Goal: Contribute content

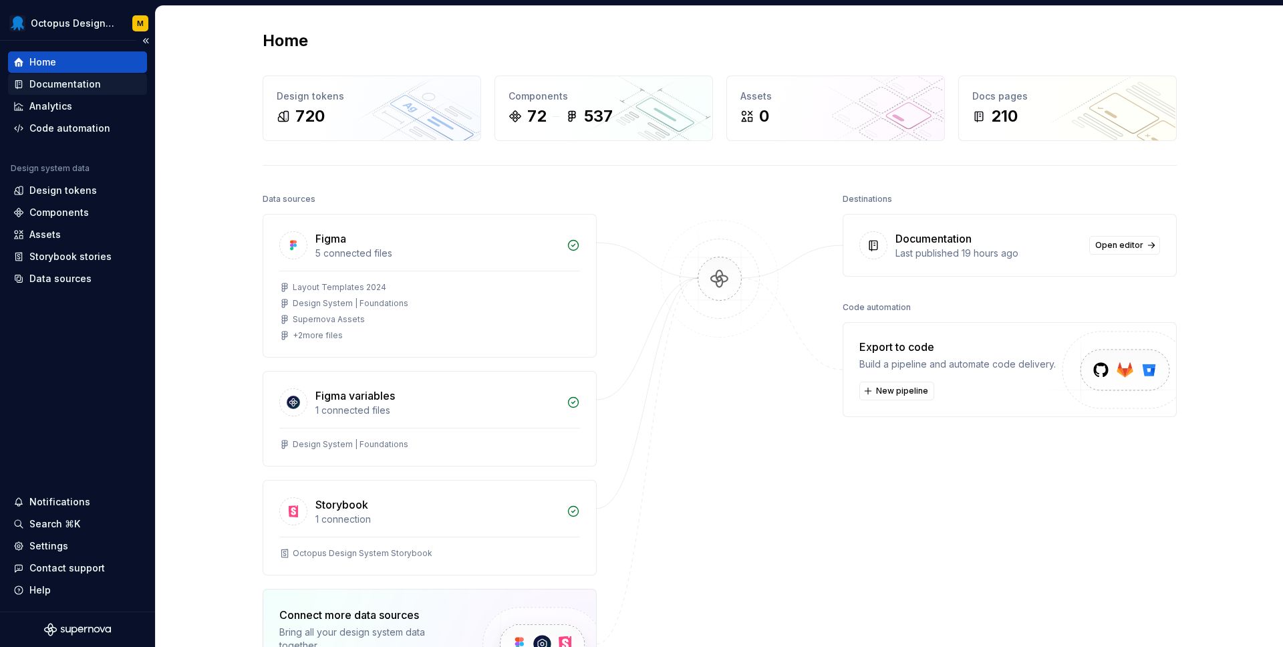
click at [68, 80] on div "Documentation" at bounding box center [64, 83] width 71 height 13
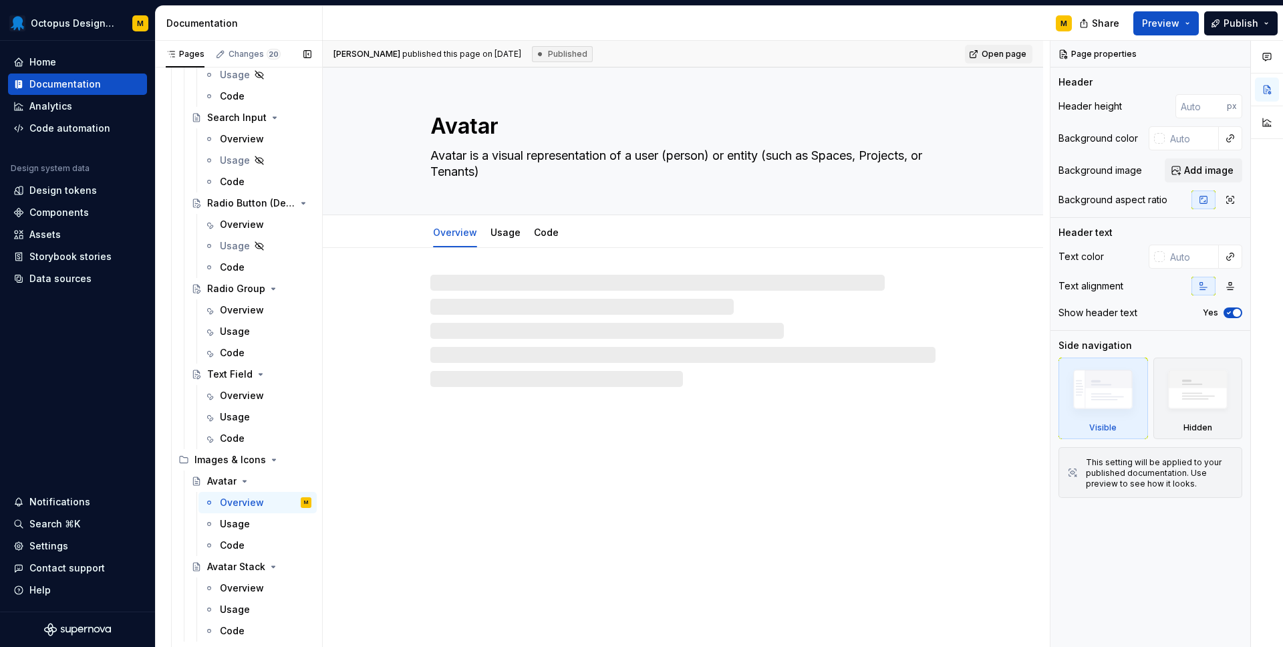
scroll to position [1048, 0]
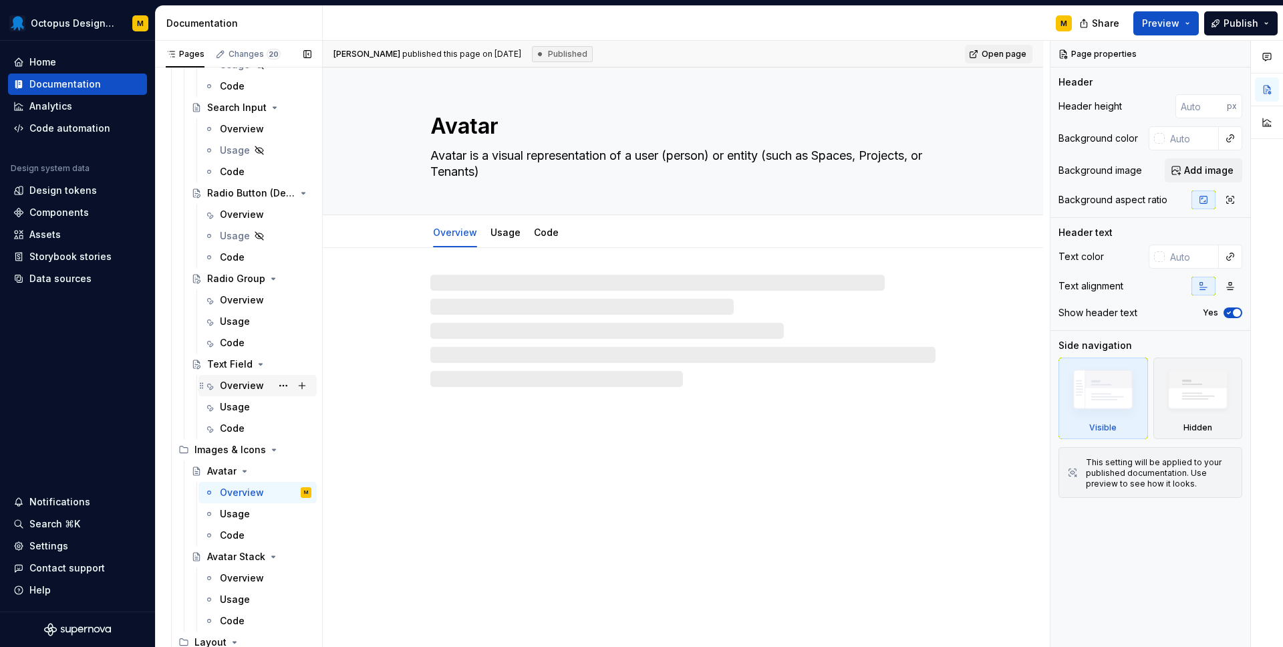
click at [239, 386] on div "Overview" at bounding box center [242, 385] width 44 height 13
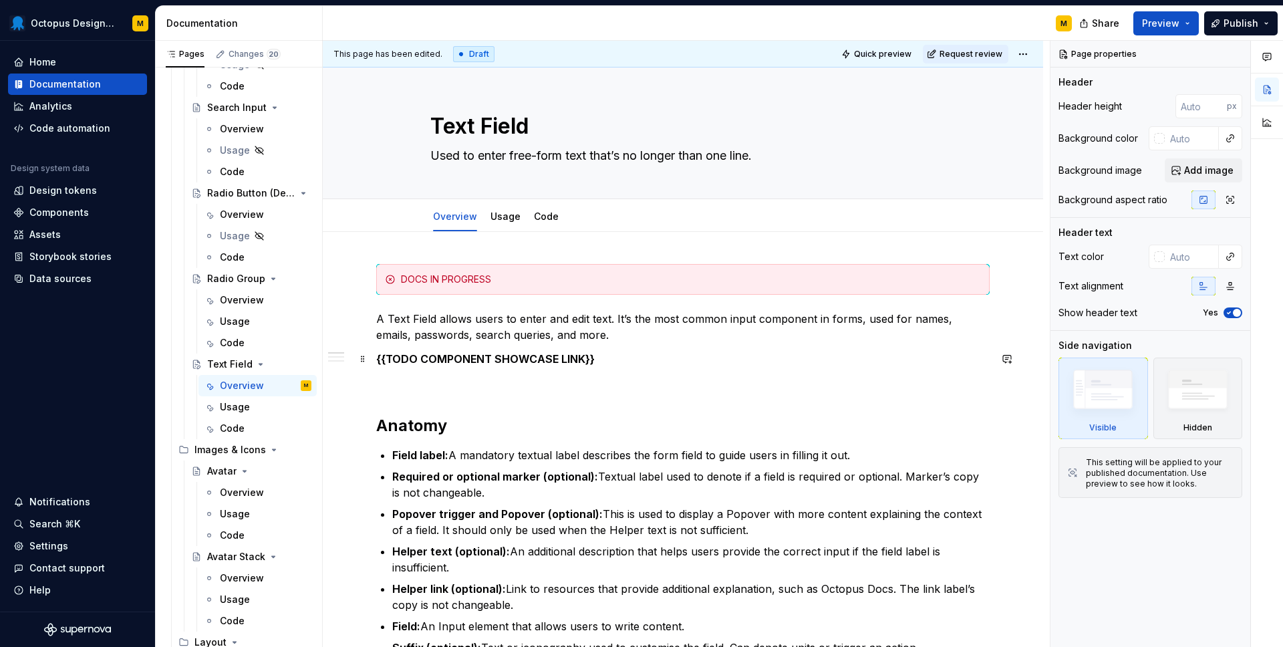
type textarea "*"
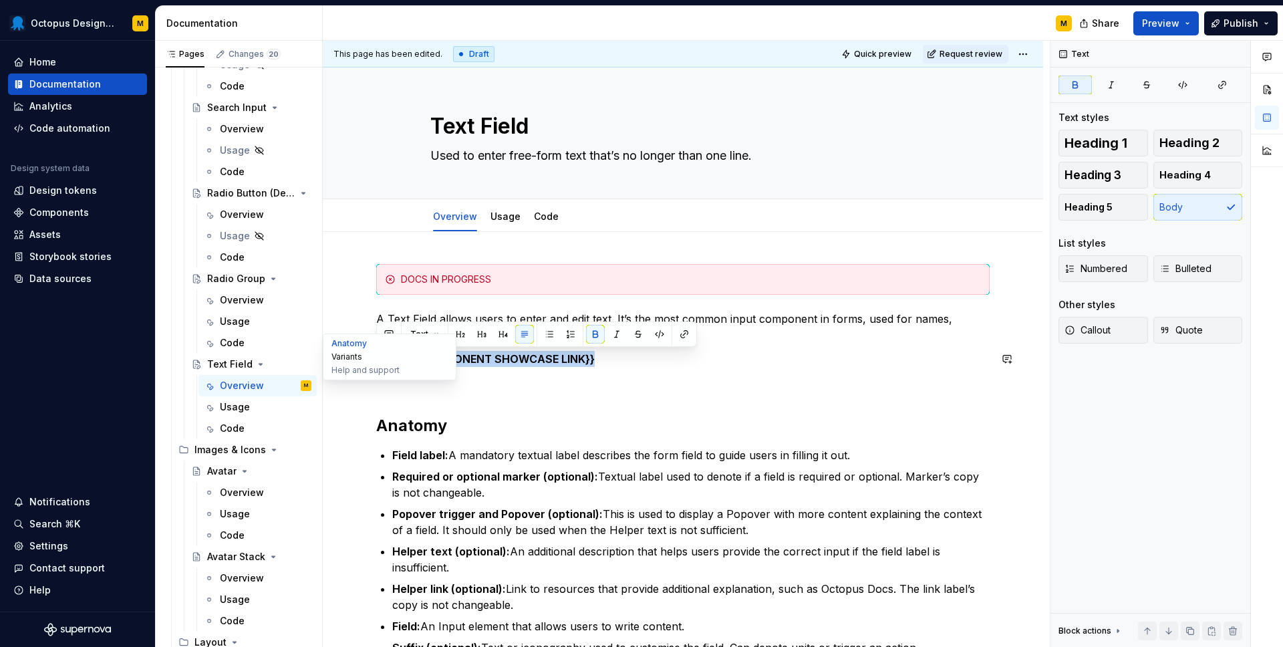
drag, startPoint x: 625, startPoint y: 355, endPoint x: 337, endPoint y: 357, distance: 288.6
click at [337, 357] on div "Text Field Used to enter free-form text that’s no longer than one line. Edit he…" at bounding box center [683, 644] width 720 height 1154
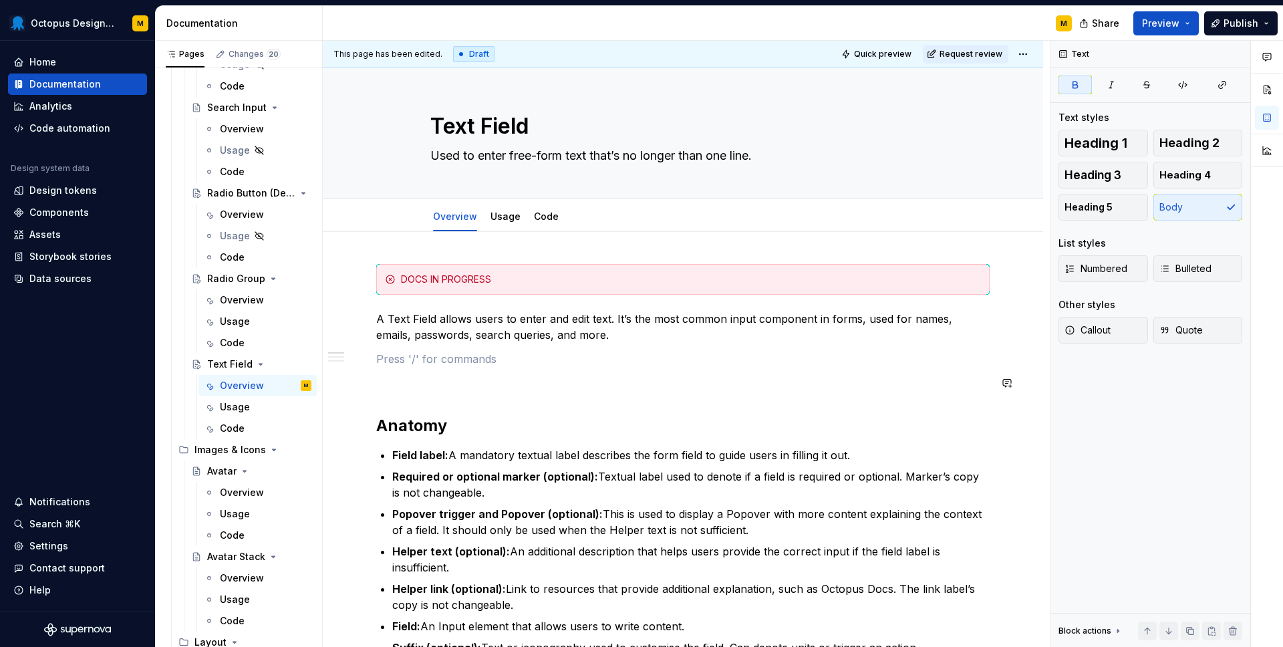
click at [734, 369] on div "DOCS IN PROGRESS A Text Field allows users to enter and edit text. It’s the mos…" at bounding box center [682, 638] width 613 height 748
click at [430, 366] on p at bounding box center [682, 359] width 613 height 16
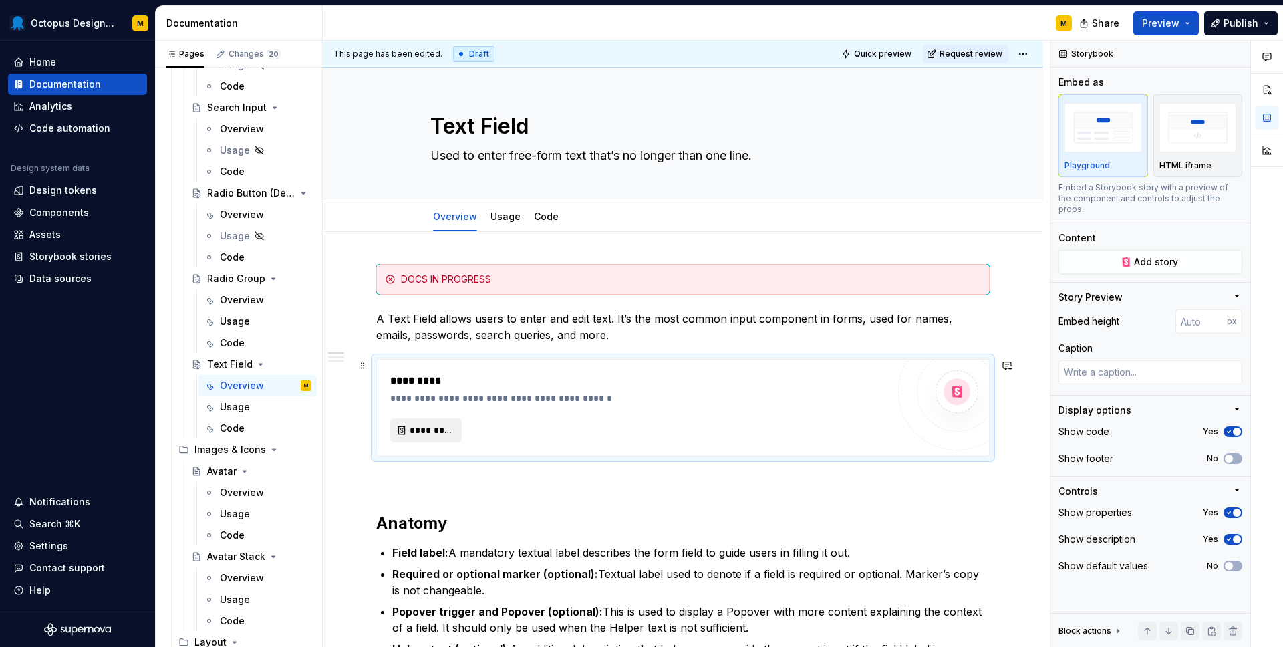
click at [426, 432] on span "*********" at bounding box center [431, 430] width 43 height 13
type textarea "*"
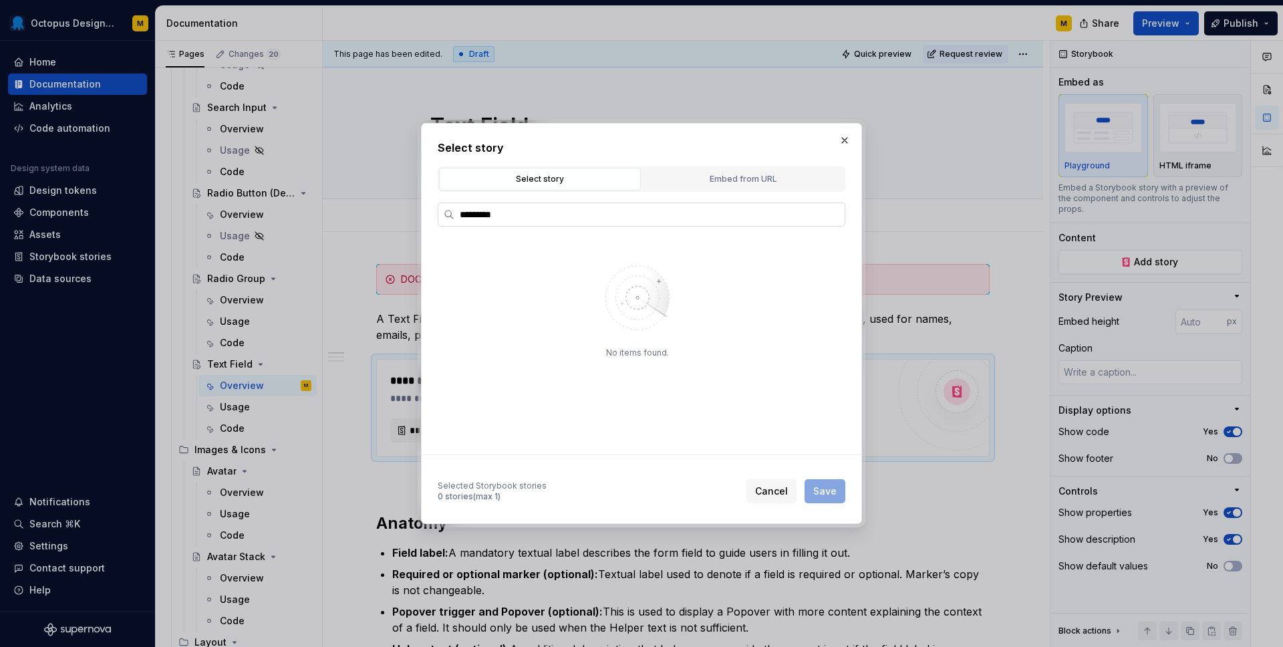
click at [491, 206] on label "*********" at bounding box center [642, 214] width 408 height 24
click at [491, 208] on input "*********" at bounding box center [649, 214] width 390 height 13
click at [491, 206] on label "*********" at bounding box center [642, 214] width 408 height 24
click at [491, 208] on input "*********" at bounding box center [649, 214] width 390 height 13
type input "****"
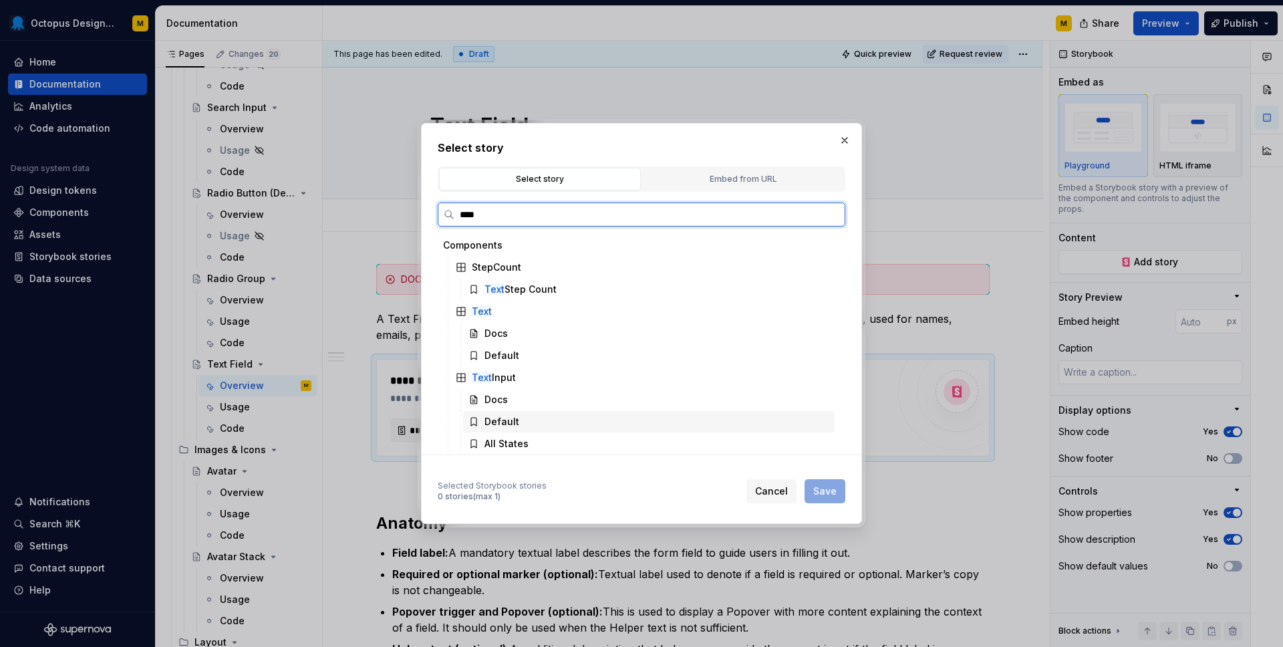
click at [501, 420] on div "Default" at bounding box center [501, 421] width 35 height 13
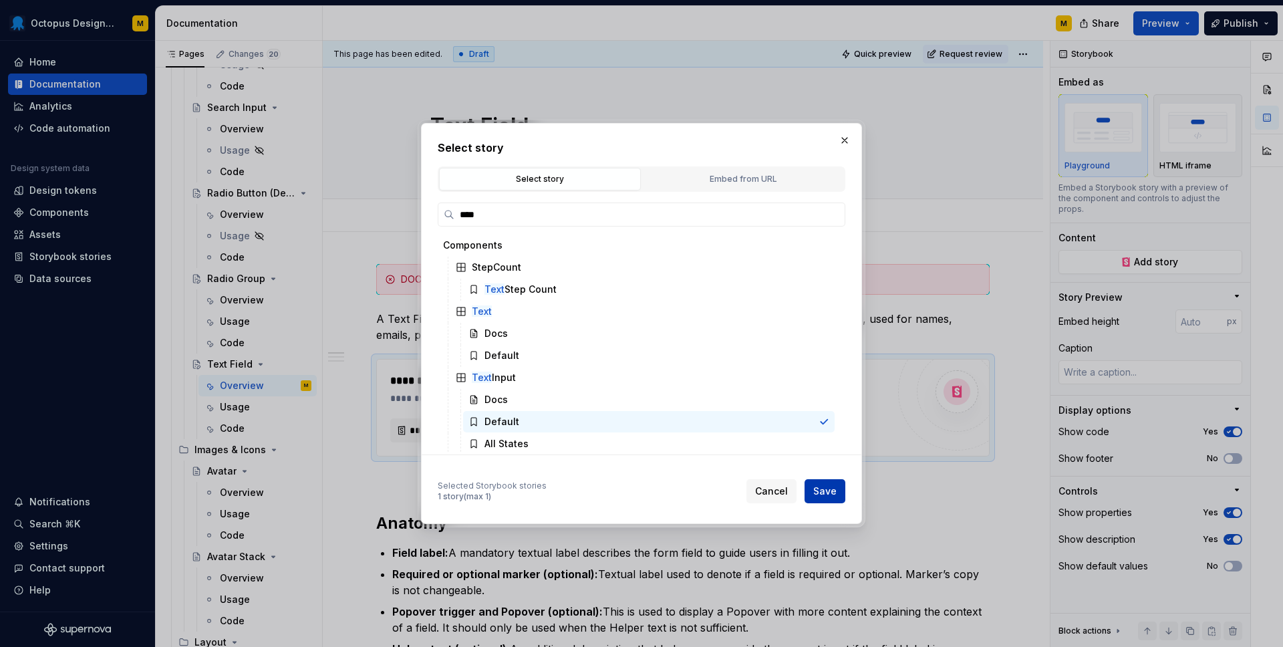
click at [824, 488] on span "Save" at bounding box center [824, 490] width 23 height 13
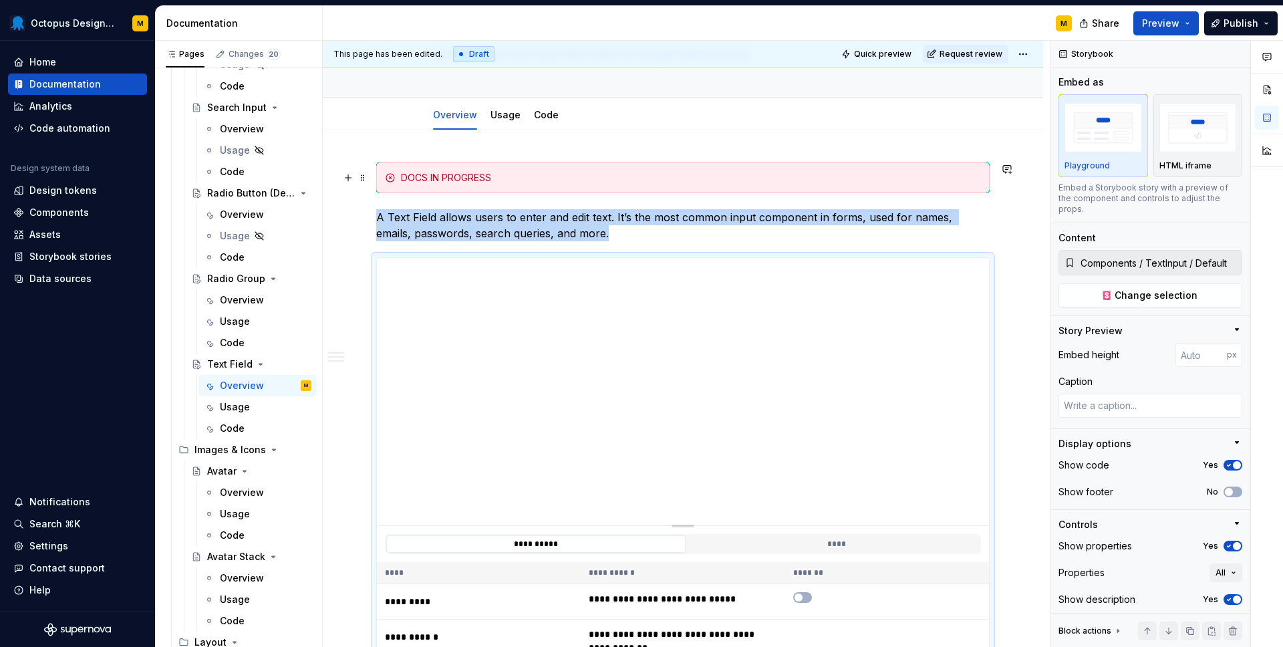
scroll to position [104, 0]
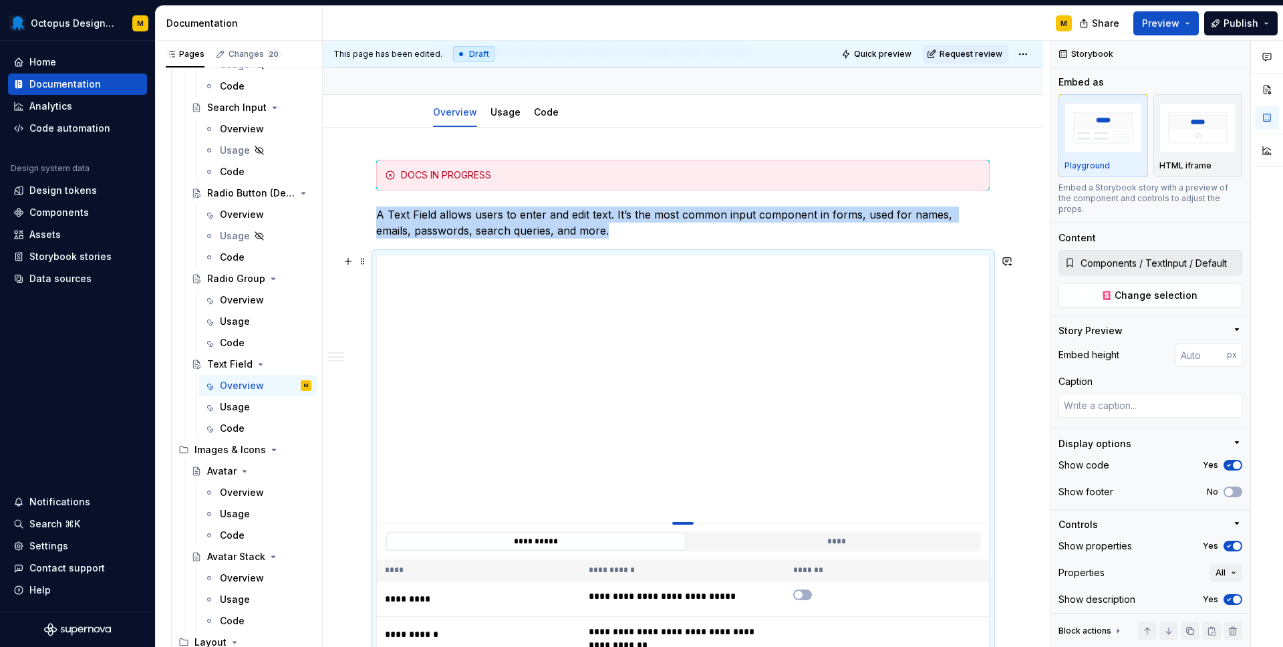
type textarea "*"
type input "399"
type textarea "*"
type input "299"
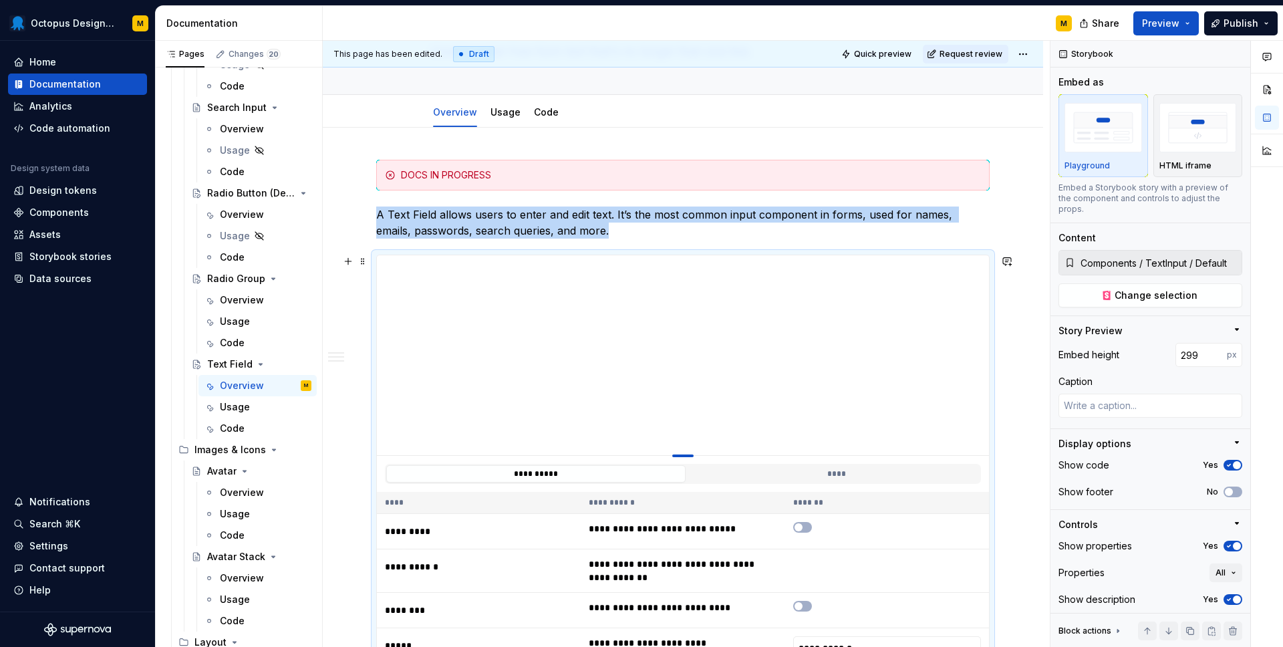
type textarea "*"
type input "282"
type textarea "*"
type input "271"
type textarea "*"
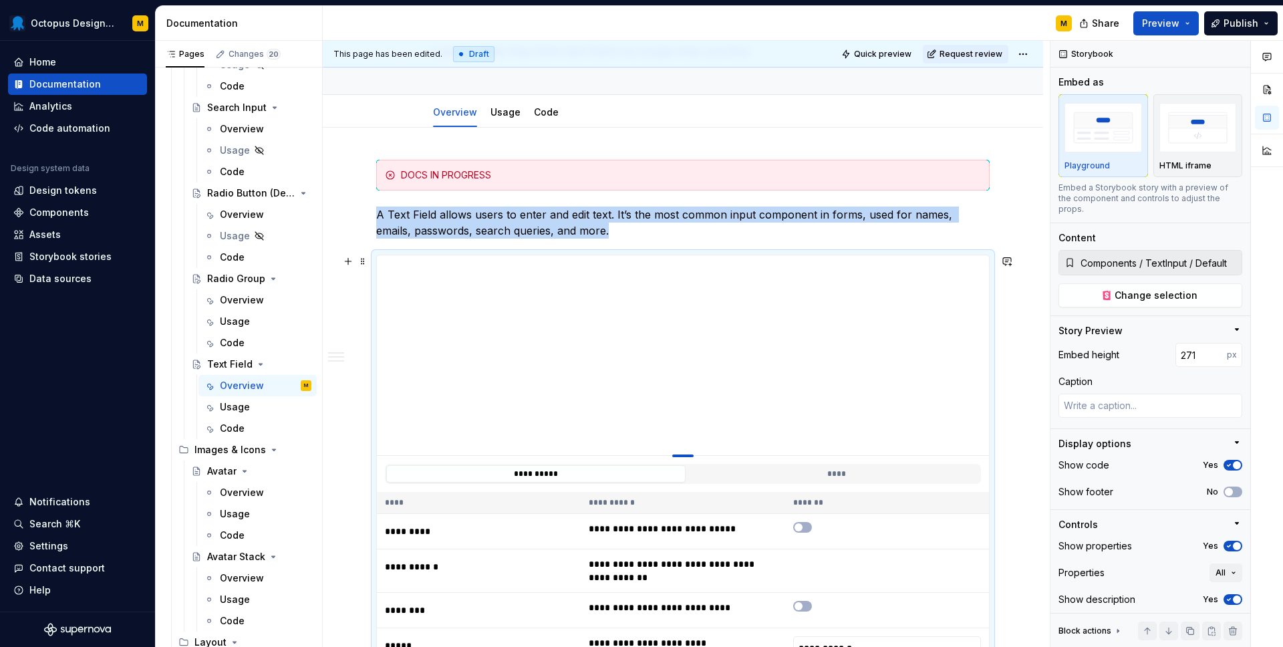
type input "265"
type textarea "*"
type input "260"
type textarea "*"
type input "254"
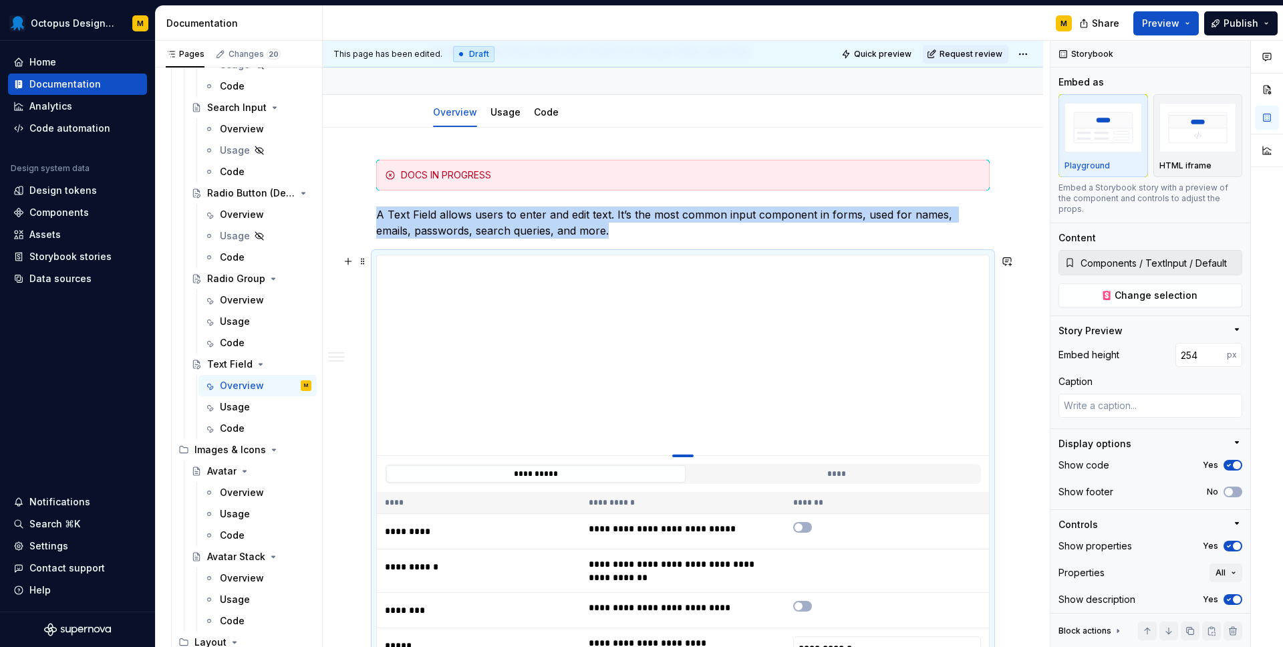
type textarea "*"
type input "248"
type textarea "*"
type input "239"
type textarea "*"
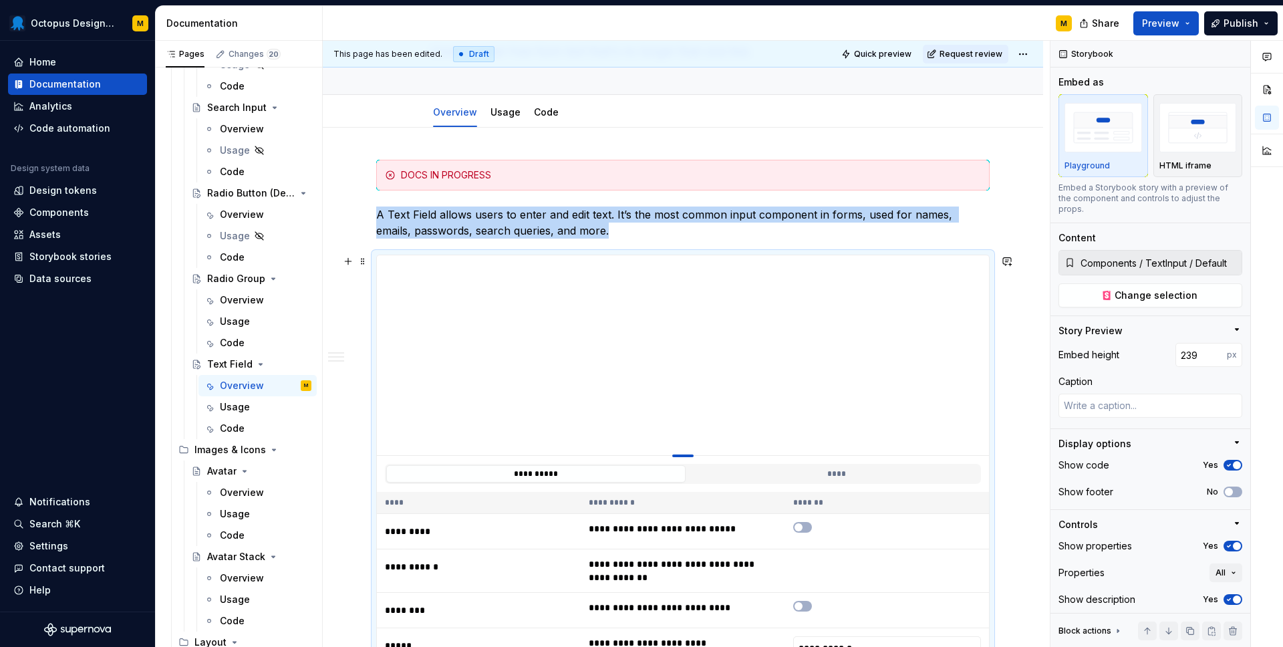
type input "232"
type textarea "*"
type input "224"
type textarea "*"
type input "214"
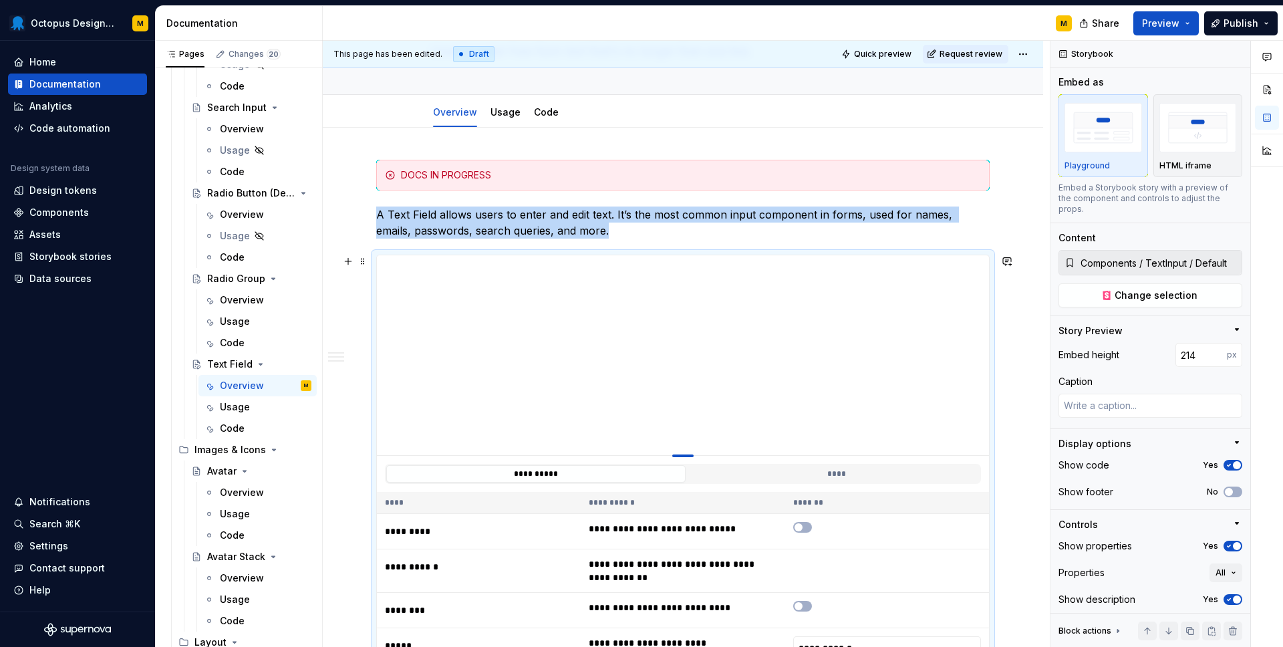
type textarea "*"
type input "205"
type textarea "*"
type input "199"
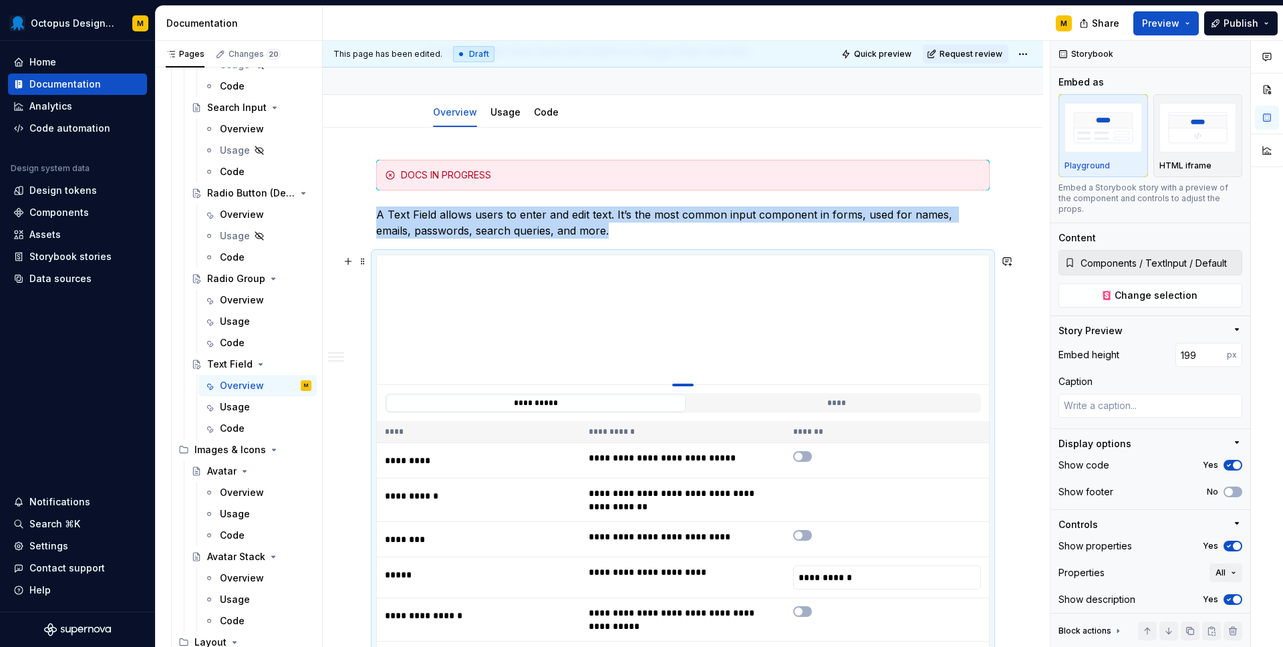
type textarea "*"
type input "193"
type textarea "*"
type input "187"
type textarea "*"
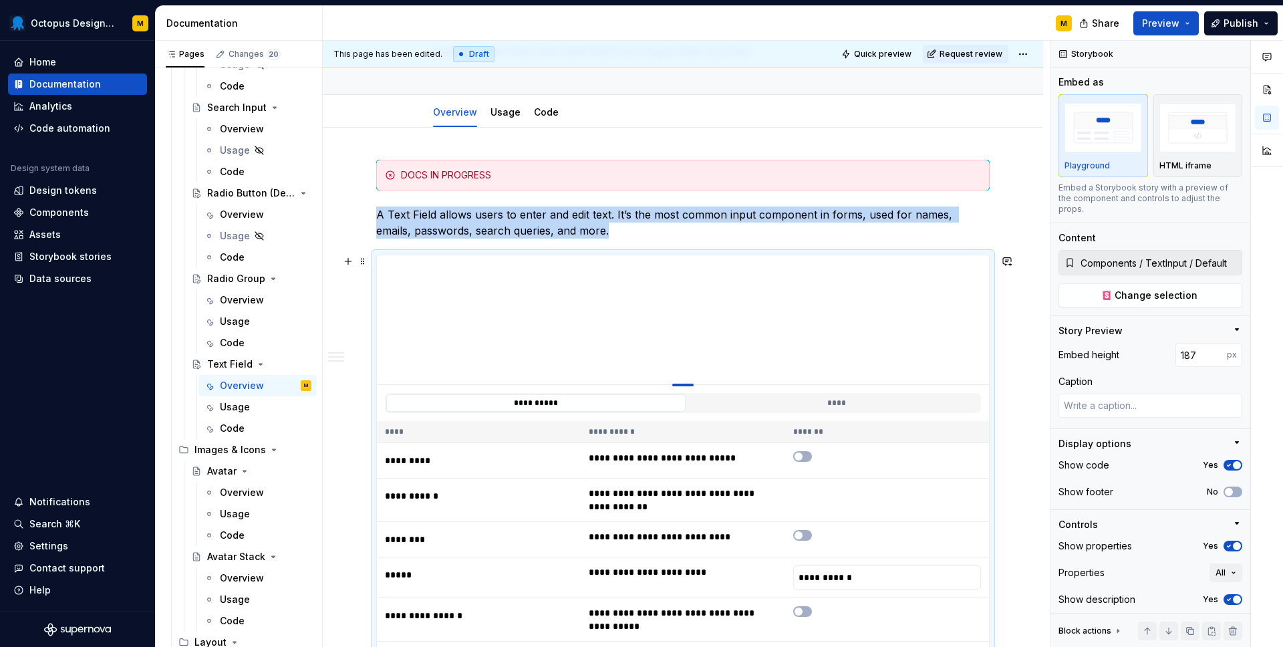
type input "179"
type textarea "*"
type input "171"
type textarea "*"
type input "164"
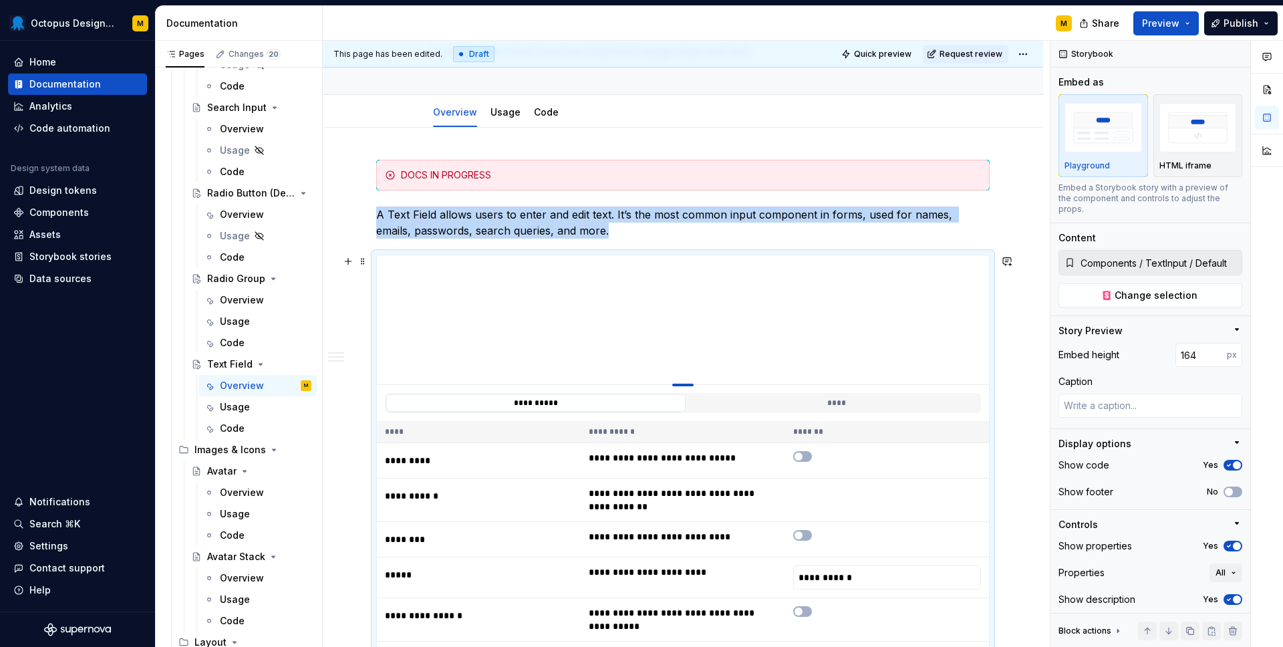
type textarea "*"
type input "159"
type textarea "*"
type input "154"
type textarea "*"
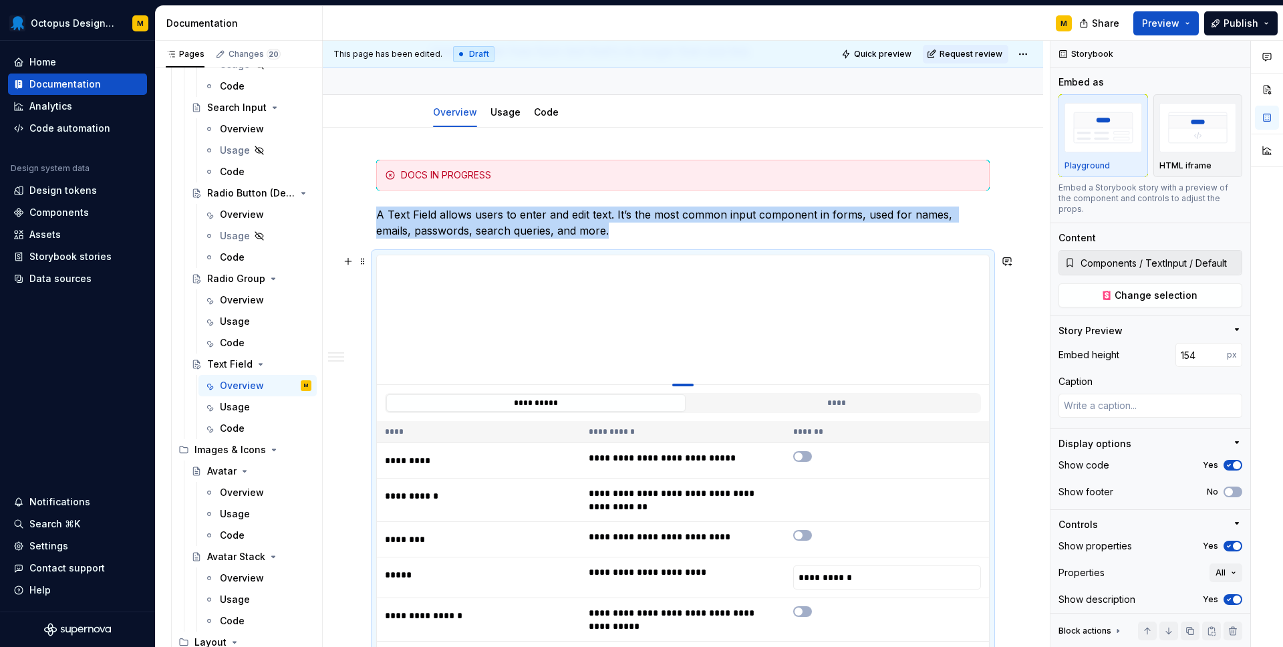
type input "151"
type textarea "*"
type input "150"
type textarea "*"
type input "148"
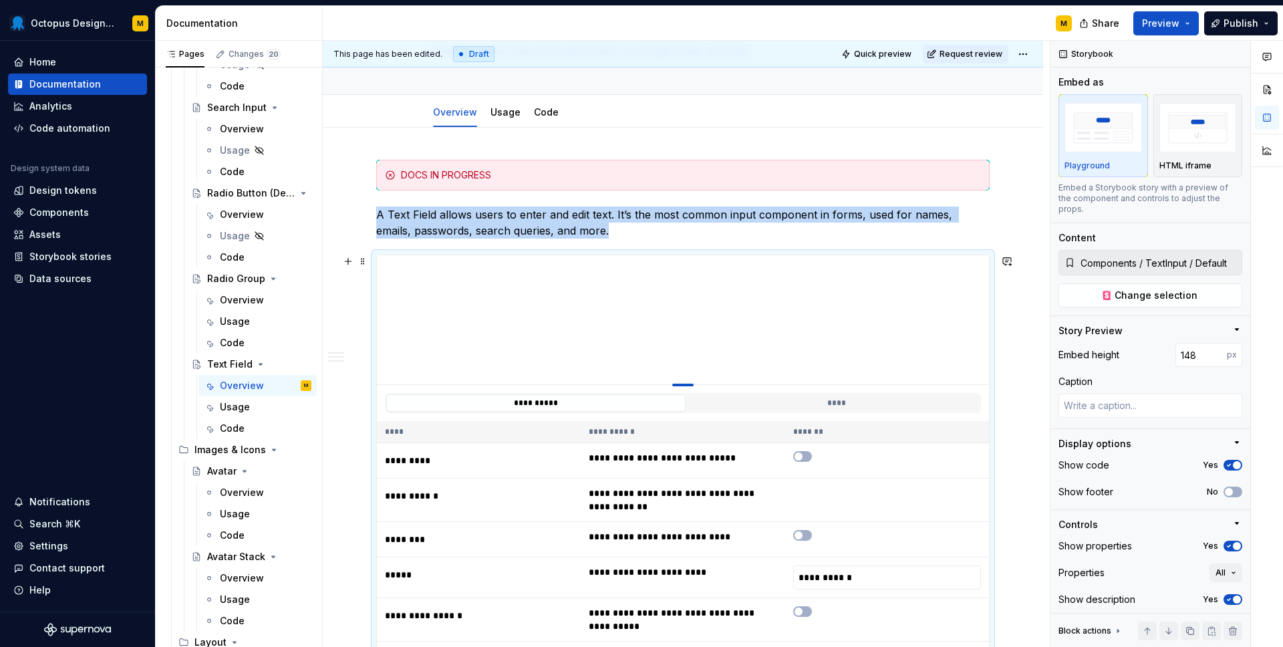
type textarea "*"
type input "146"
type textarea "*"
type input "144"
type textarea "*"
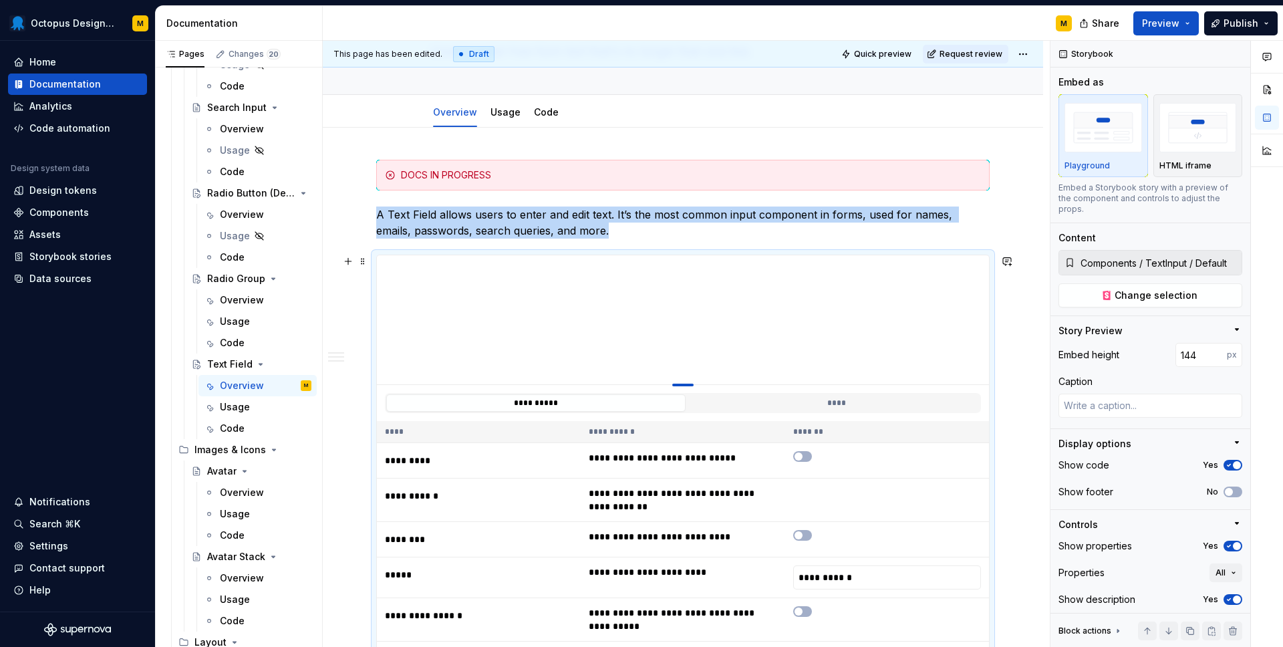
type input "143"
type textarea "*"
type input "140"
type textarea "*"
type input "138"
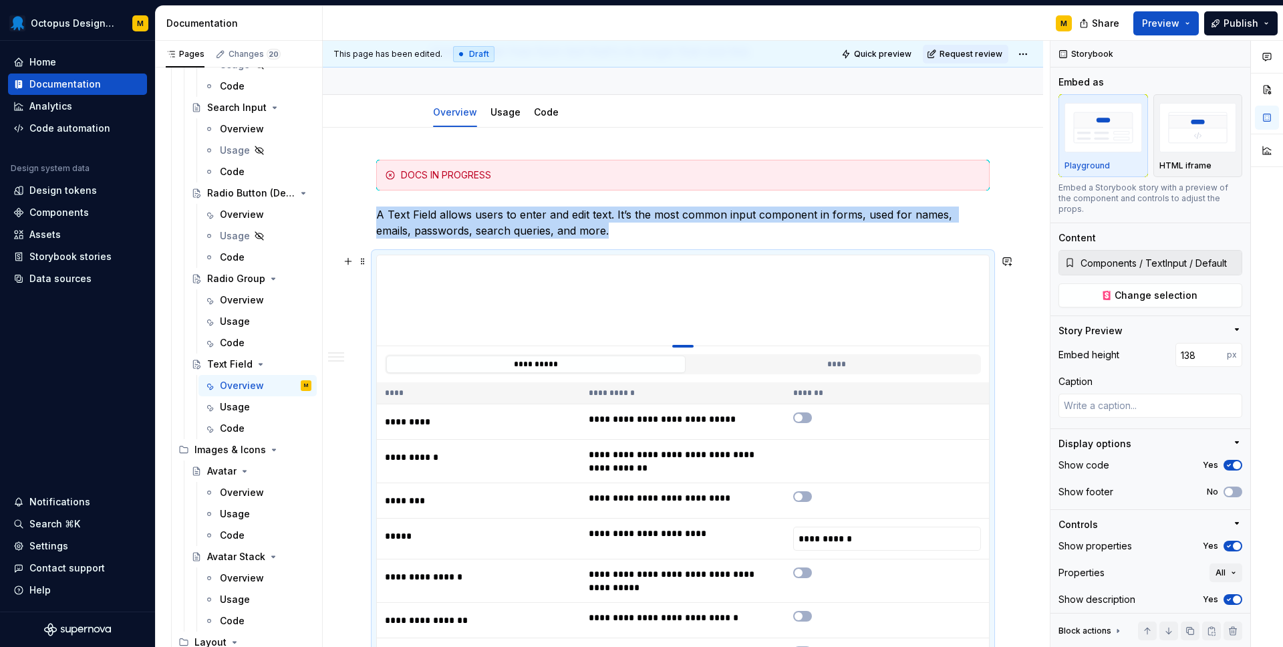
type textarea "*"
type input "135"
type textarea "*"
type input "132"
type textarea "*"
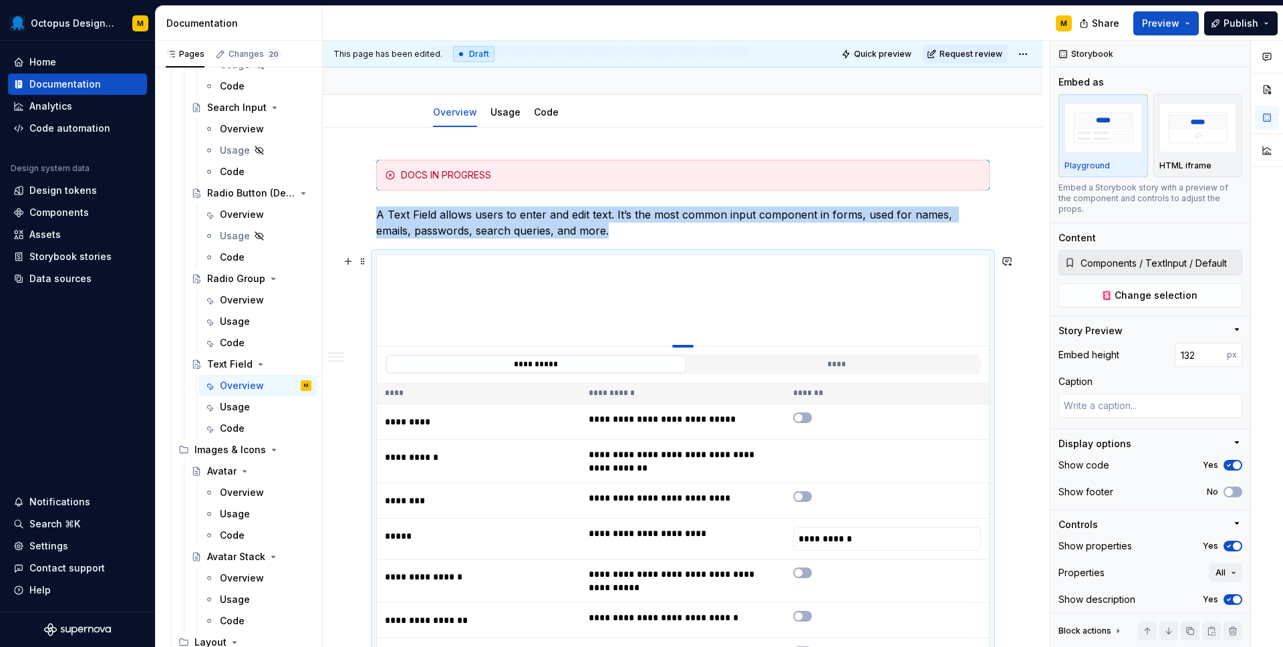
type input "129"
type textarea "*"
type input "126"
type textarea "*"
type input "124"
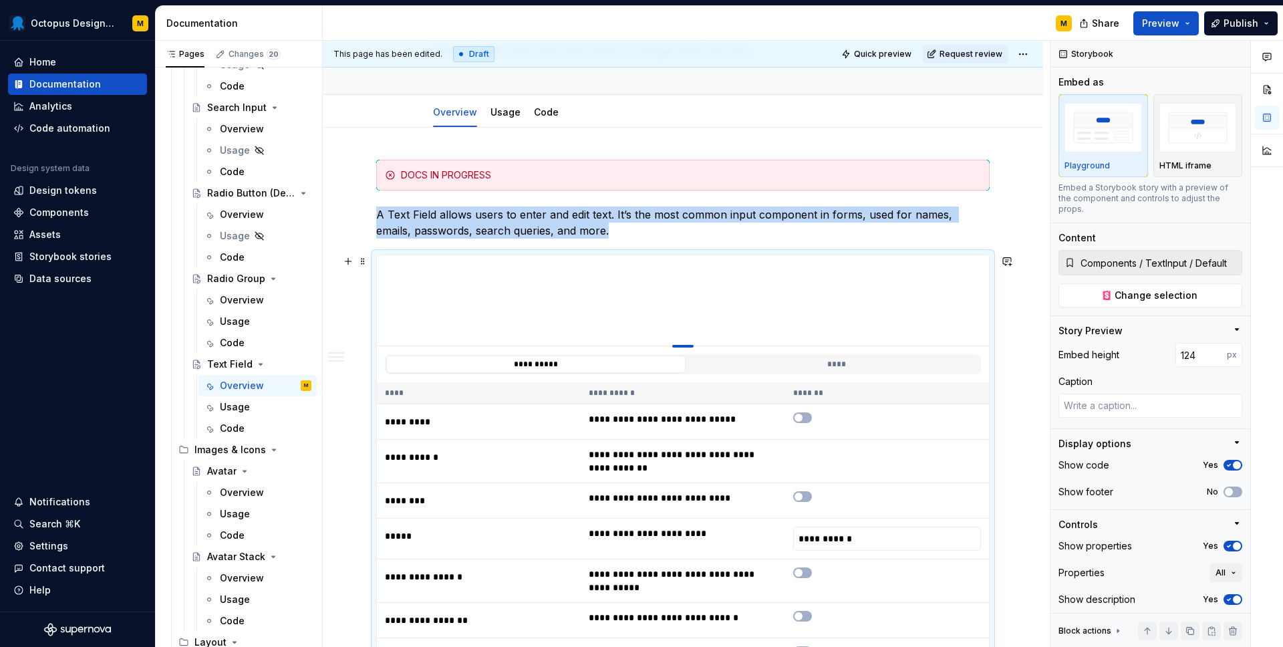
type textarea "*"
type input "123"
type textarea "*"
type input "122"
type textarea "*"
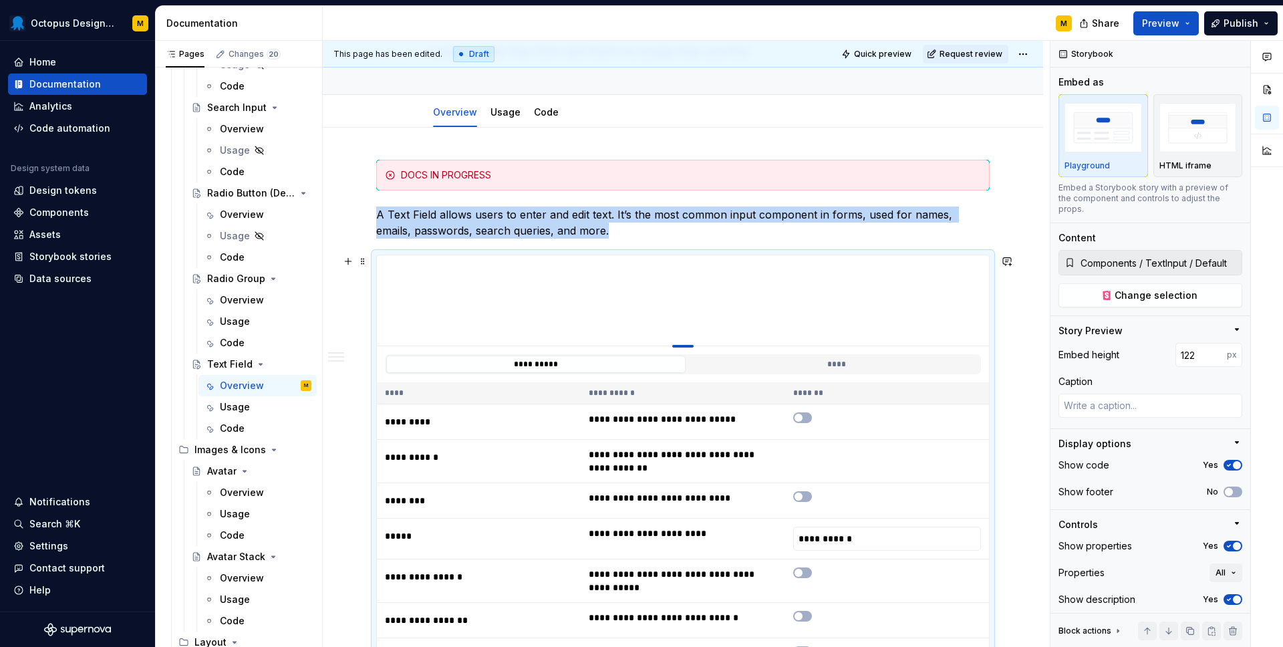
type input "123"
type textarea "*"
type input "124"
type textarea "*"
type input "125"
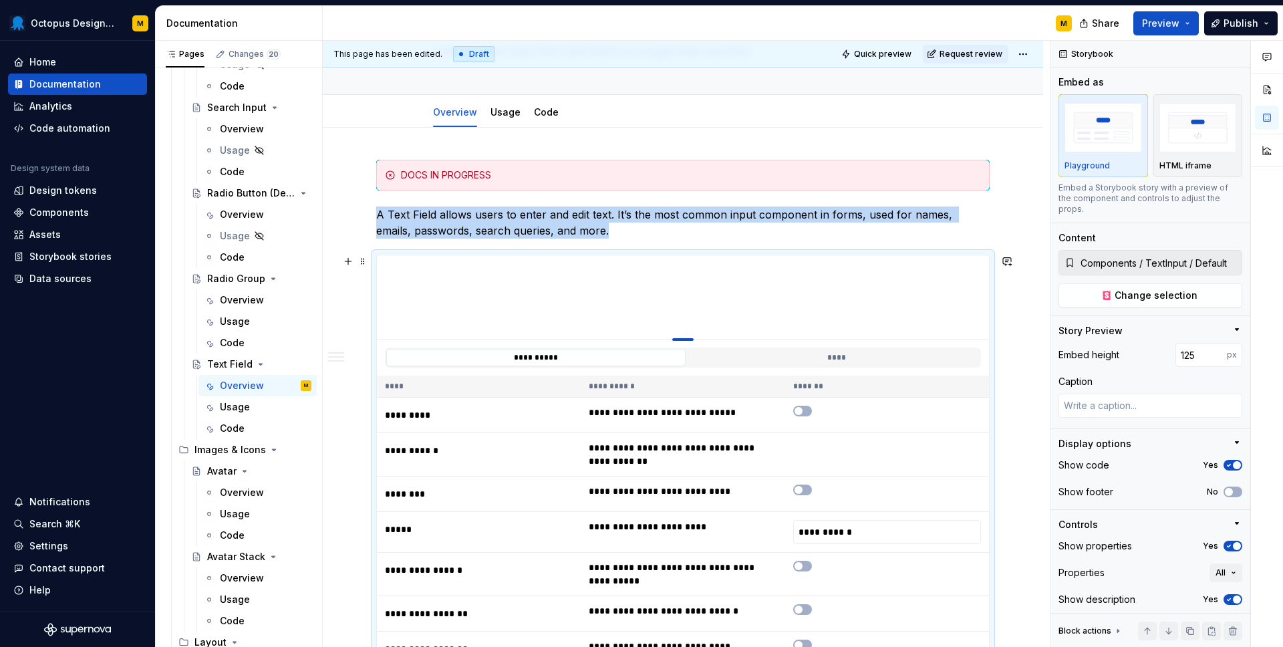
type textarea "*"
type input "126"
type textarea "*"
type input "127"
type textarea "*"
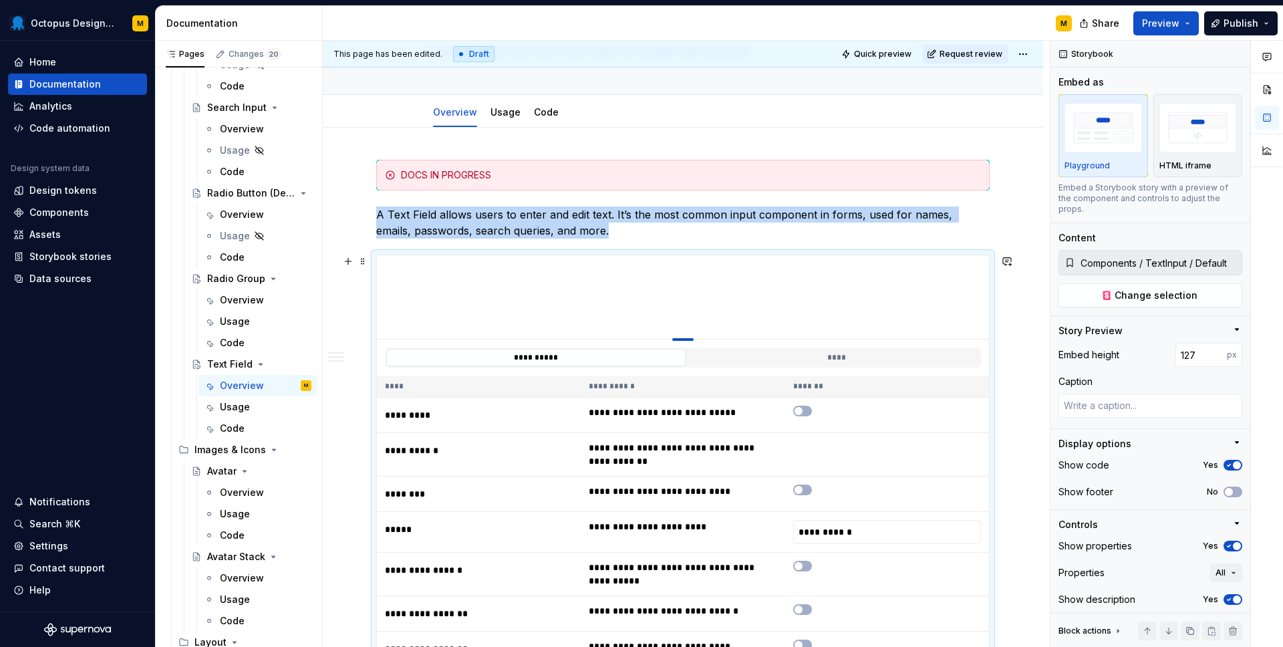
type input "128"
type textarea "*"
type input "129"
type textarea "*"
type input "131"
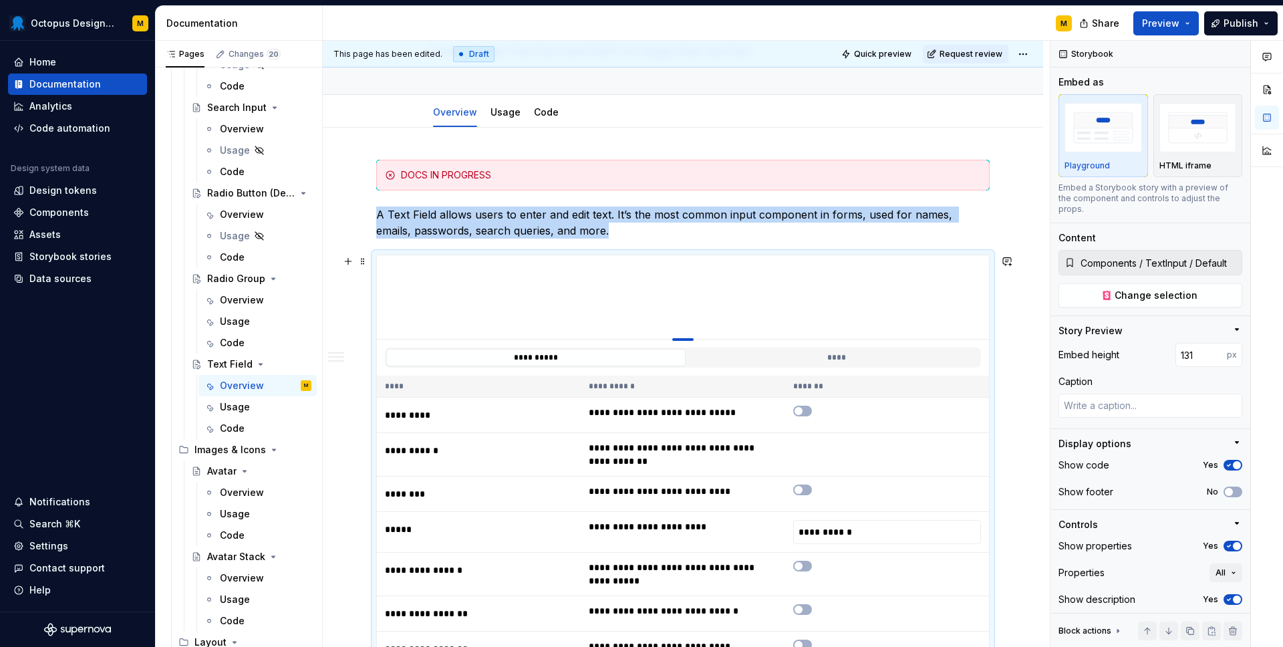
type textarea "*"
type input "133"
type textarea "*"
type input "135"
type textarea "*"
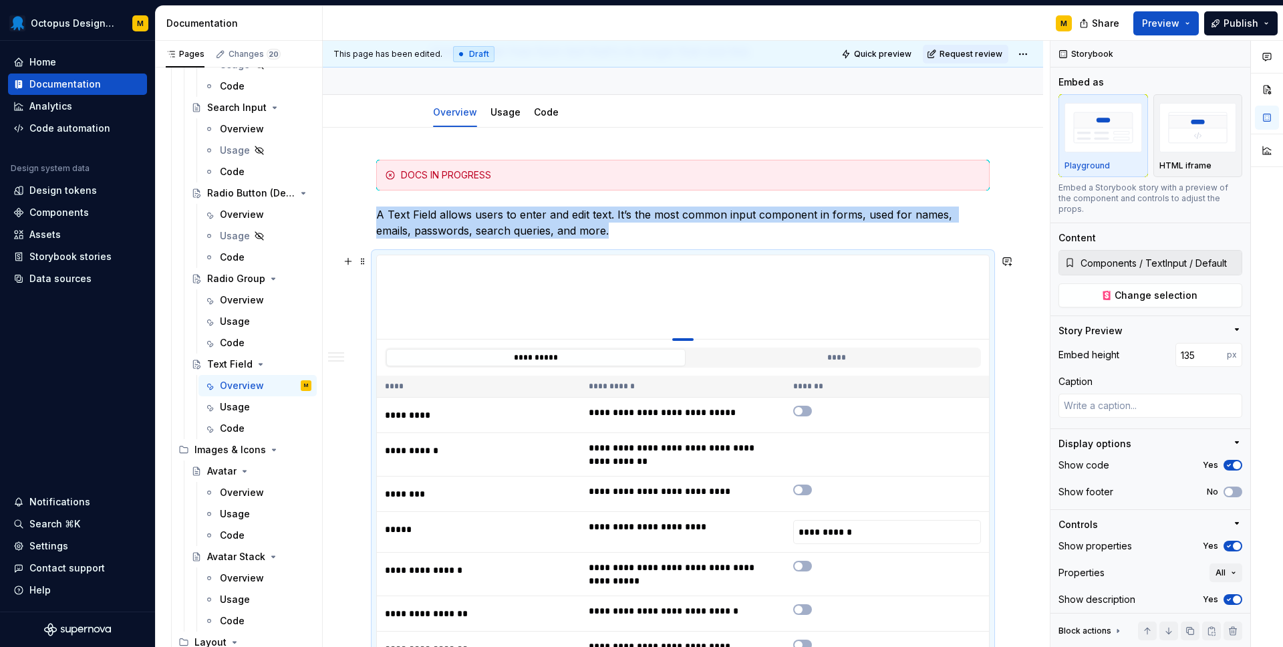
type input "136"
type textarea "*"
type input "137"
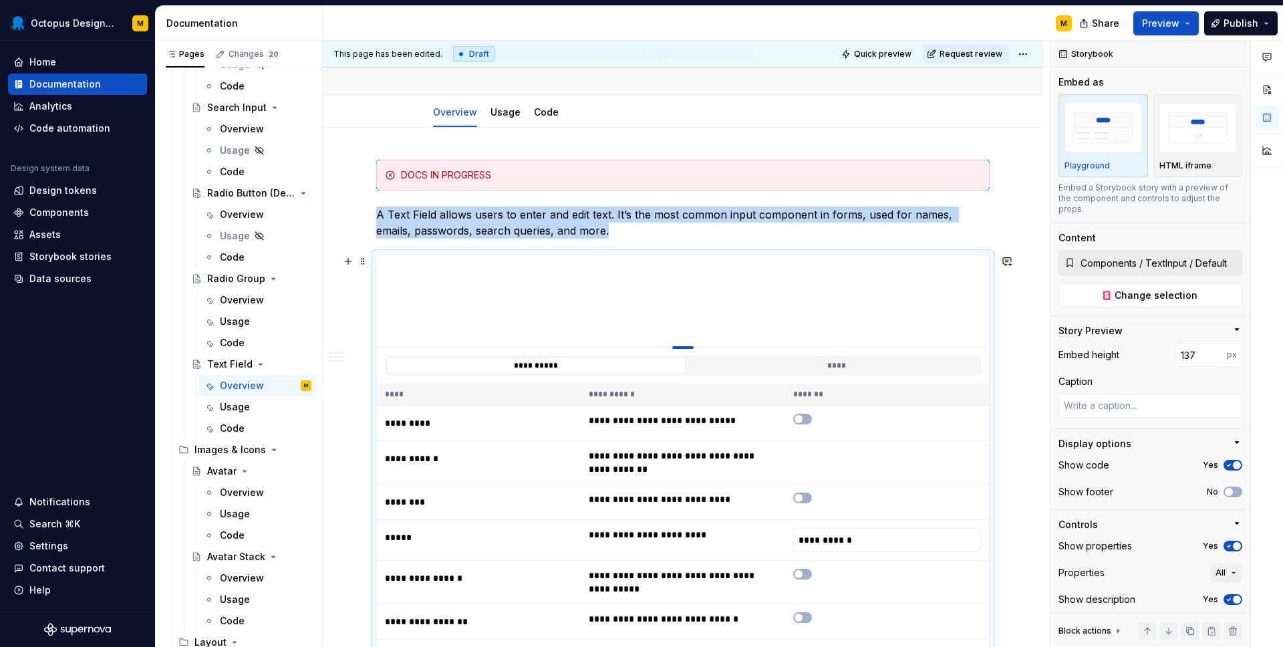
type textarea "*"
type input "138"
type textarea "*"
type input "139"
type textarea "*"
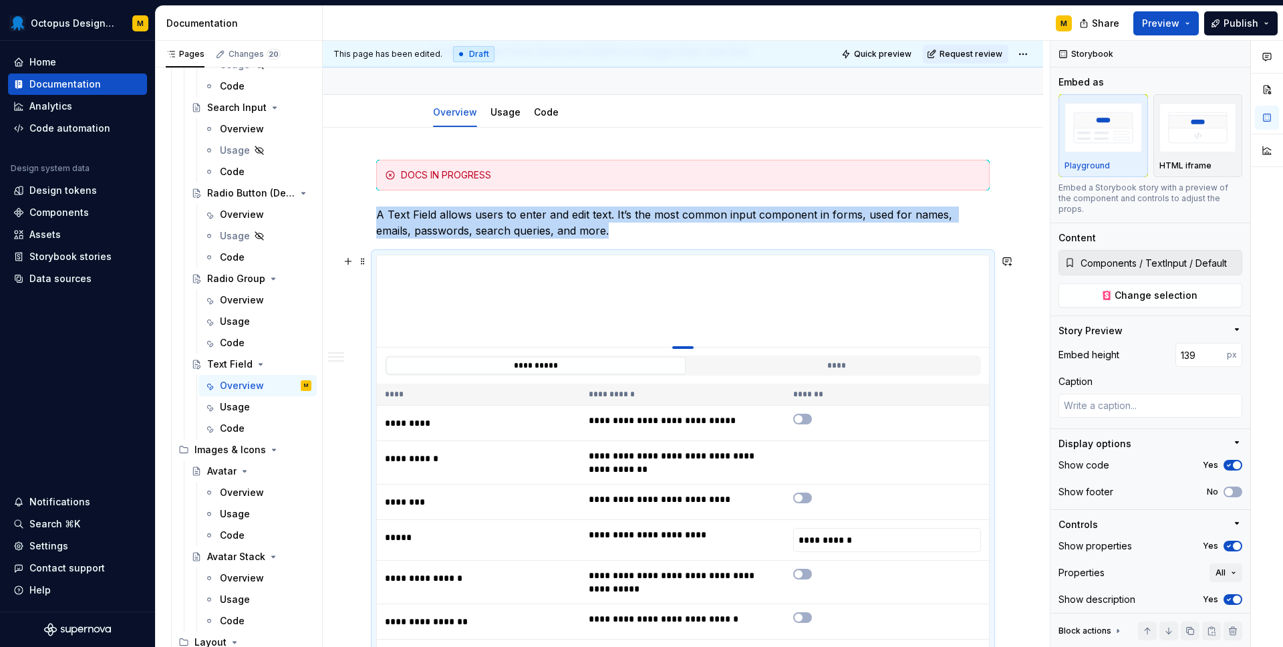
type input "140"
type textarea "*"
type input "141"
type textarea "*"
type input "142"
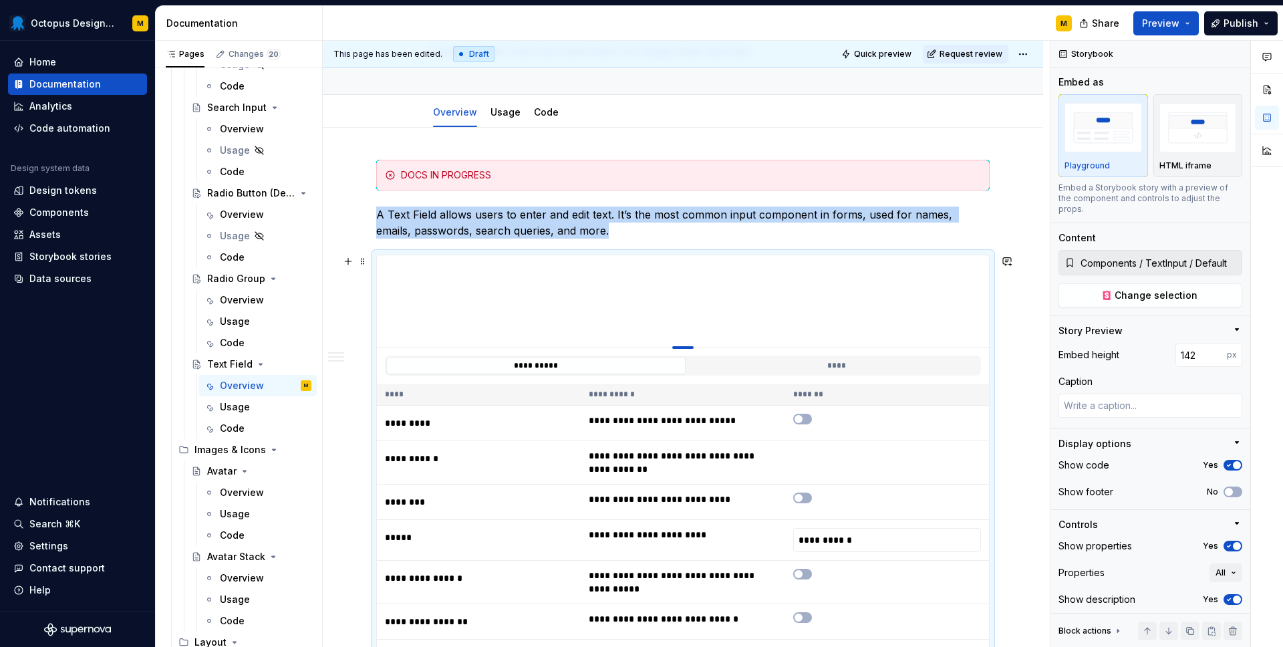
type textarea "*"
type input "143"
drag, startPoint x: 682, startPoint y: 522, endPoint x: 686, endPoint y: 351, distance: 171.1
click at [686, 349] on div at bounding box center [682, 347] width 21 height 3
type textarea "*"
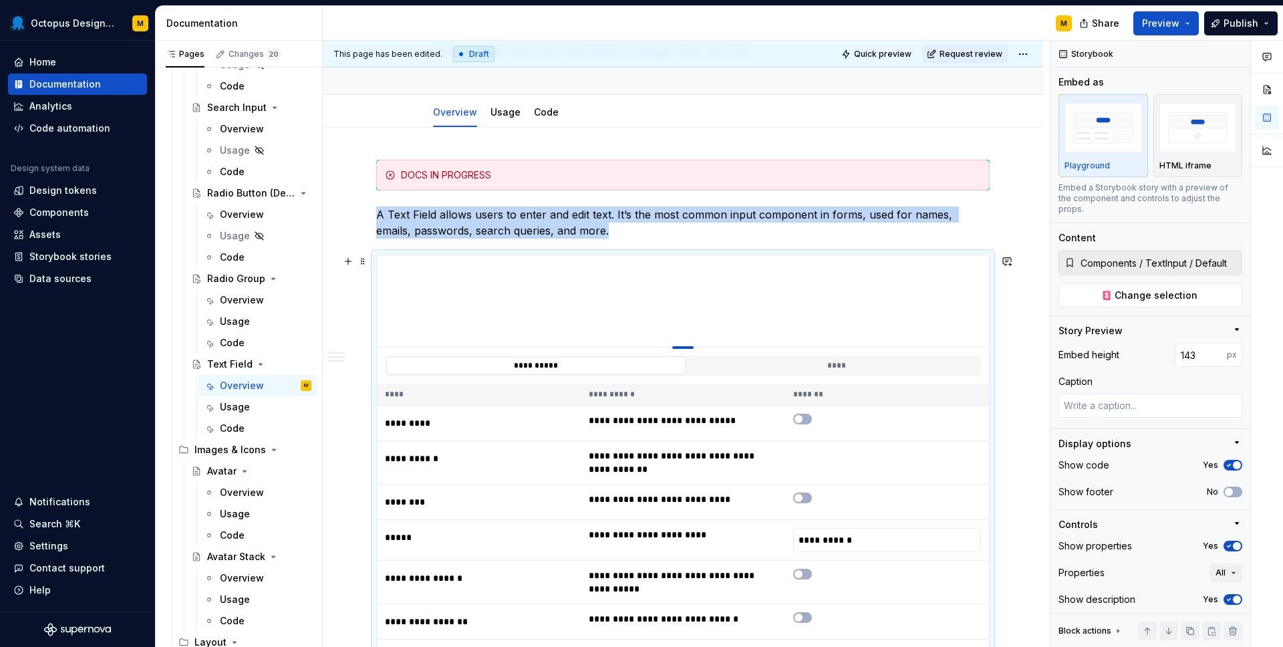
type input "144"
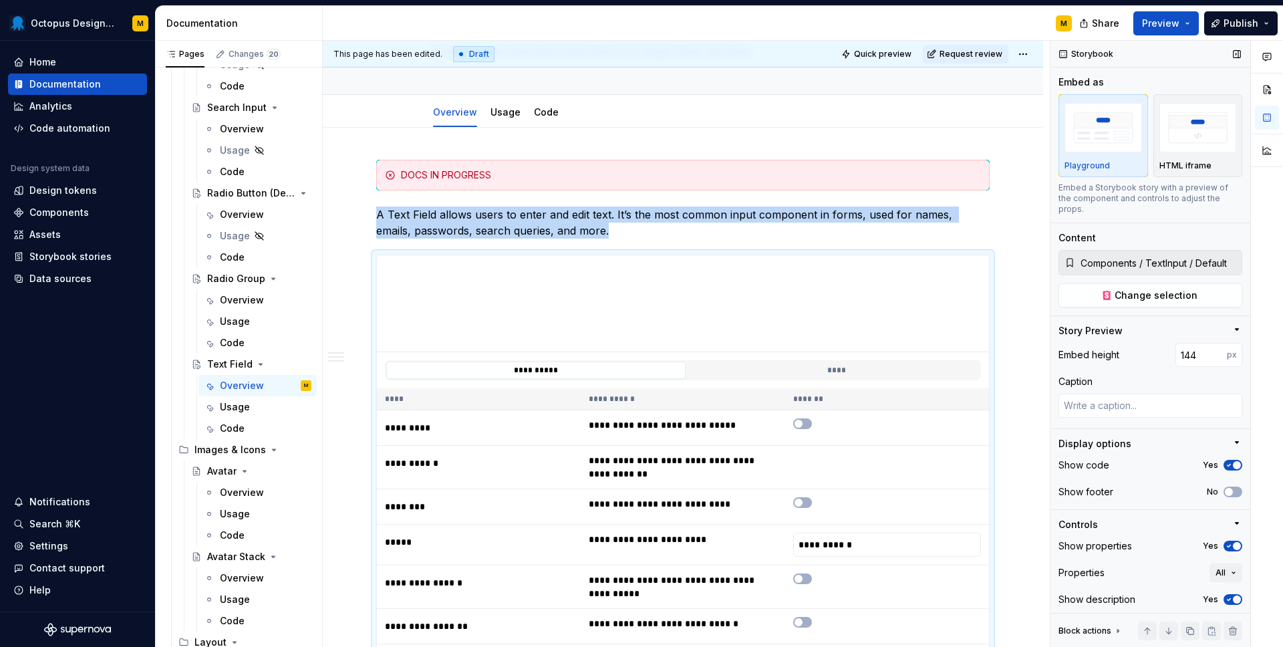
click at [1233, 460] on button "Yes" at bounding box center [1232, 465] width 19 height 11
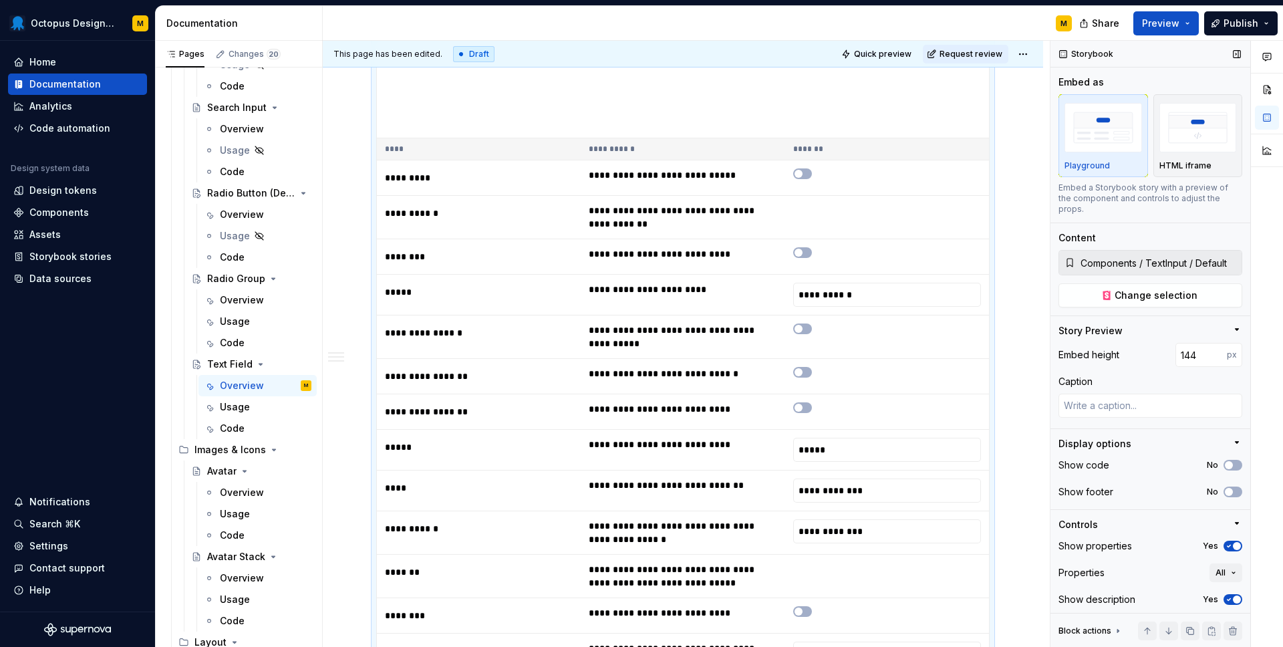
click at [1229, 542] on icon "button" at bounding box center [1228, 546] width 11 height 8
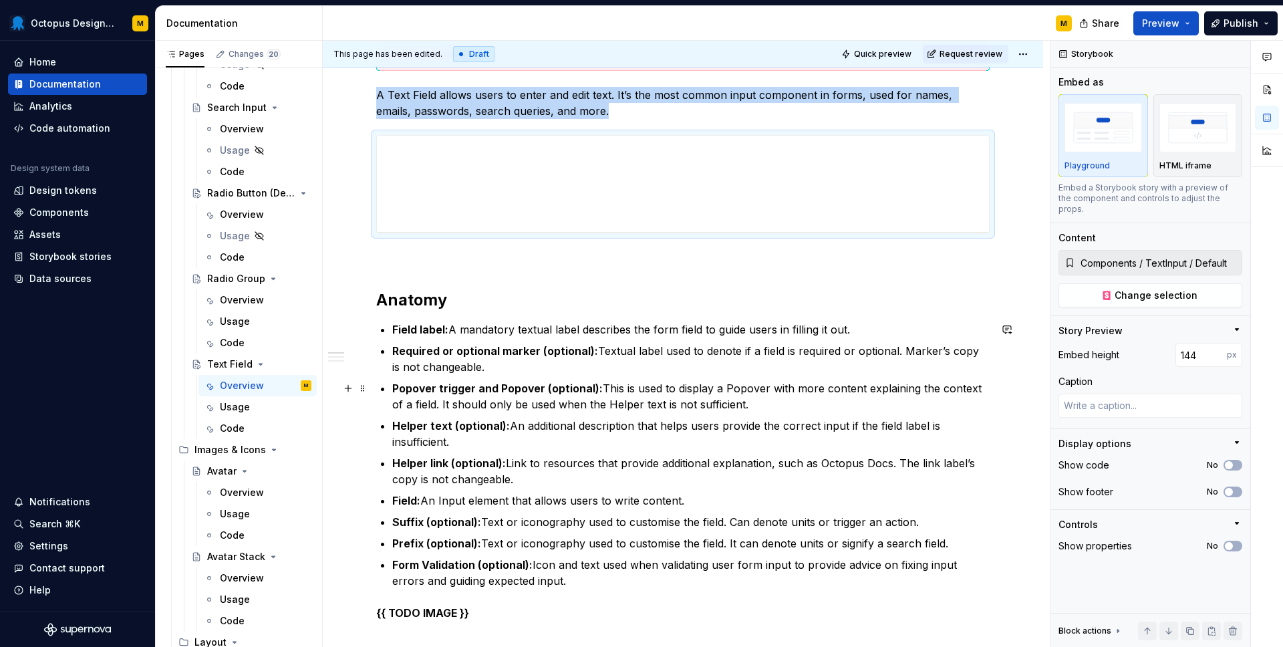
scroll to position [202, 0]
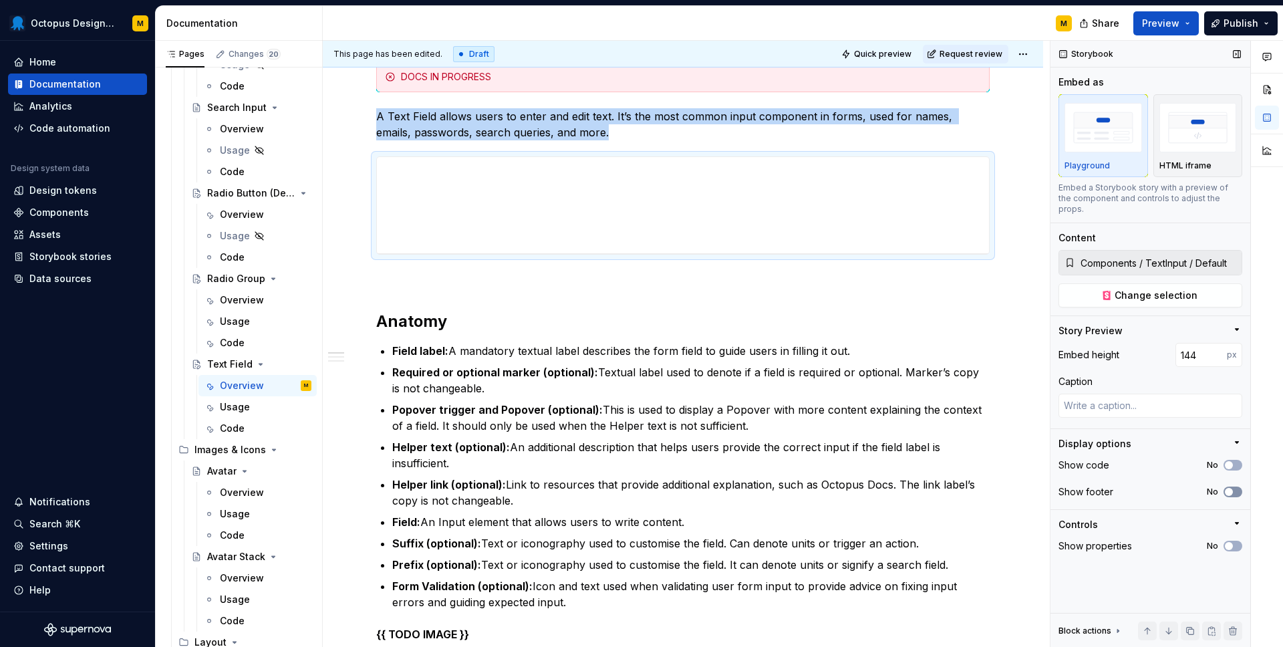
click at [1235, 486] on button "No" at bounding box center [1232, 491] width 19 height 11
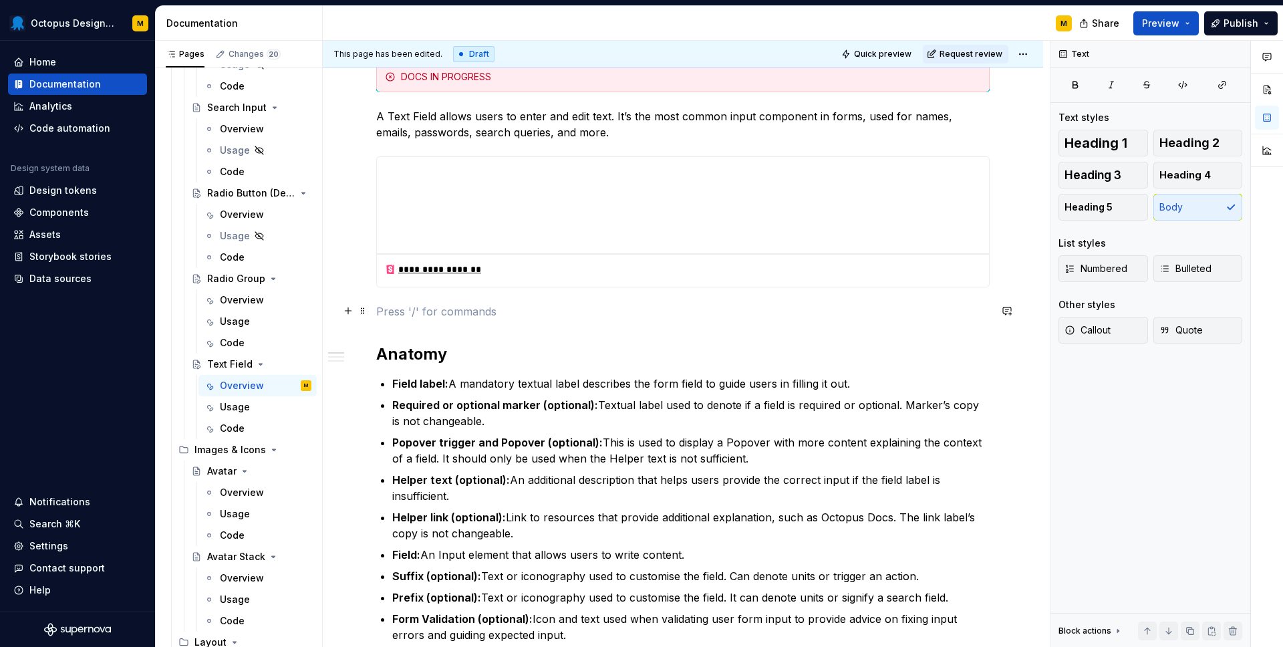
click at [546, 305] on p at bounding box center [682, 311] width 613 height 16
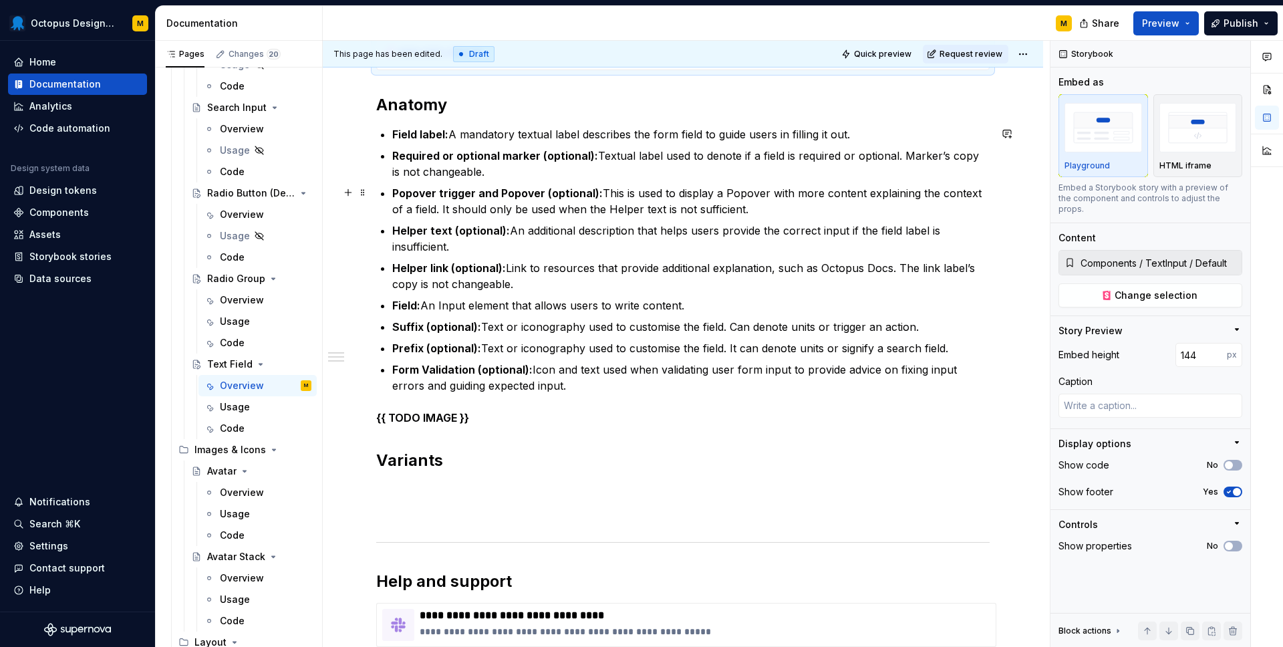
scroll to position [462, 0]
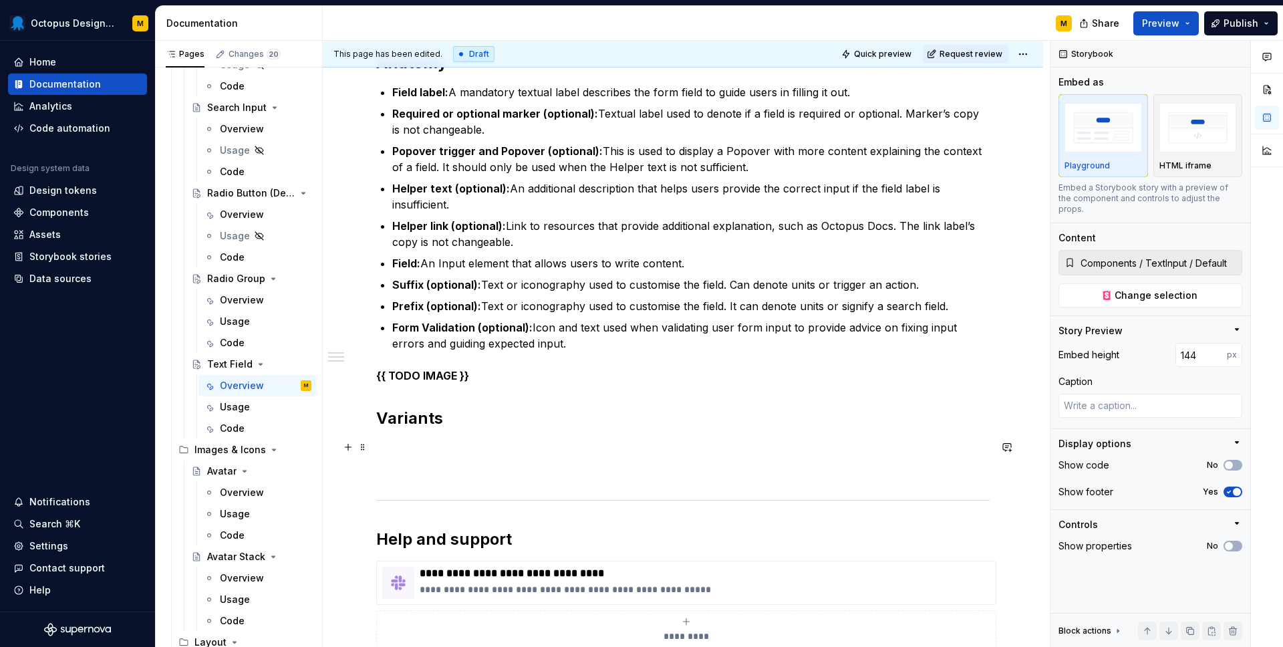
click at [442, 444] on p at bounding box center [682, 448] width 613 height 16
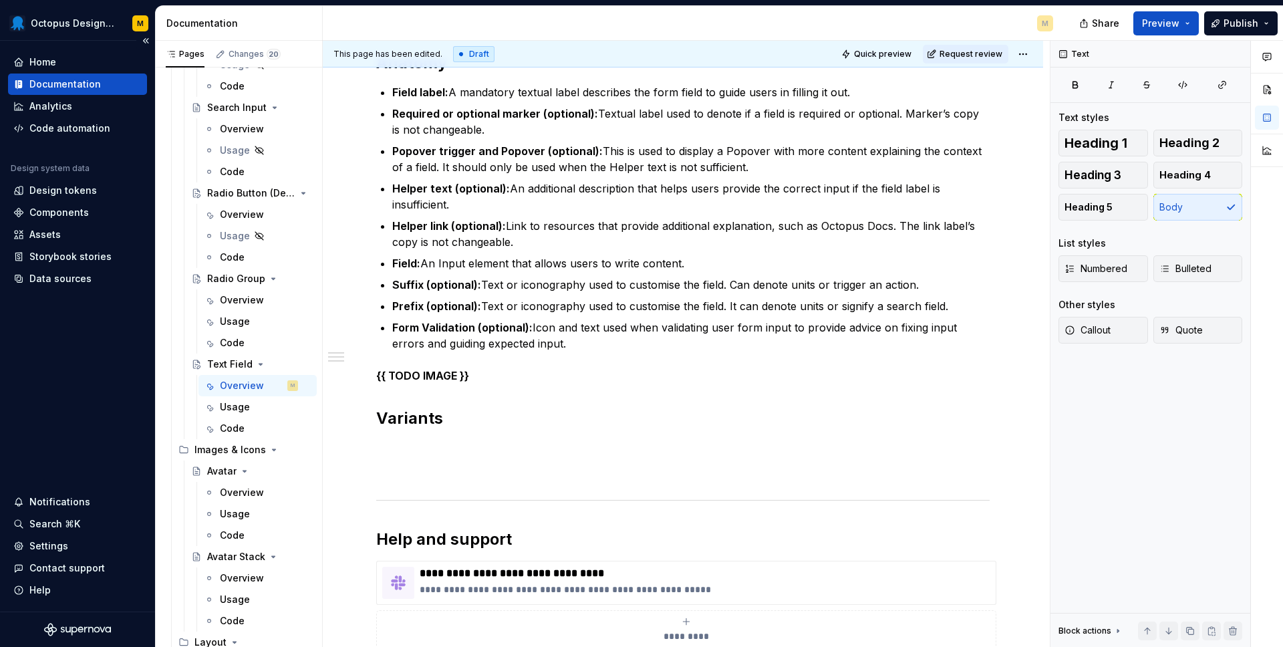
type textarea "*"
